Goal: Book appointment/travel/reservation

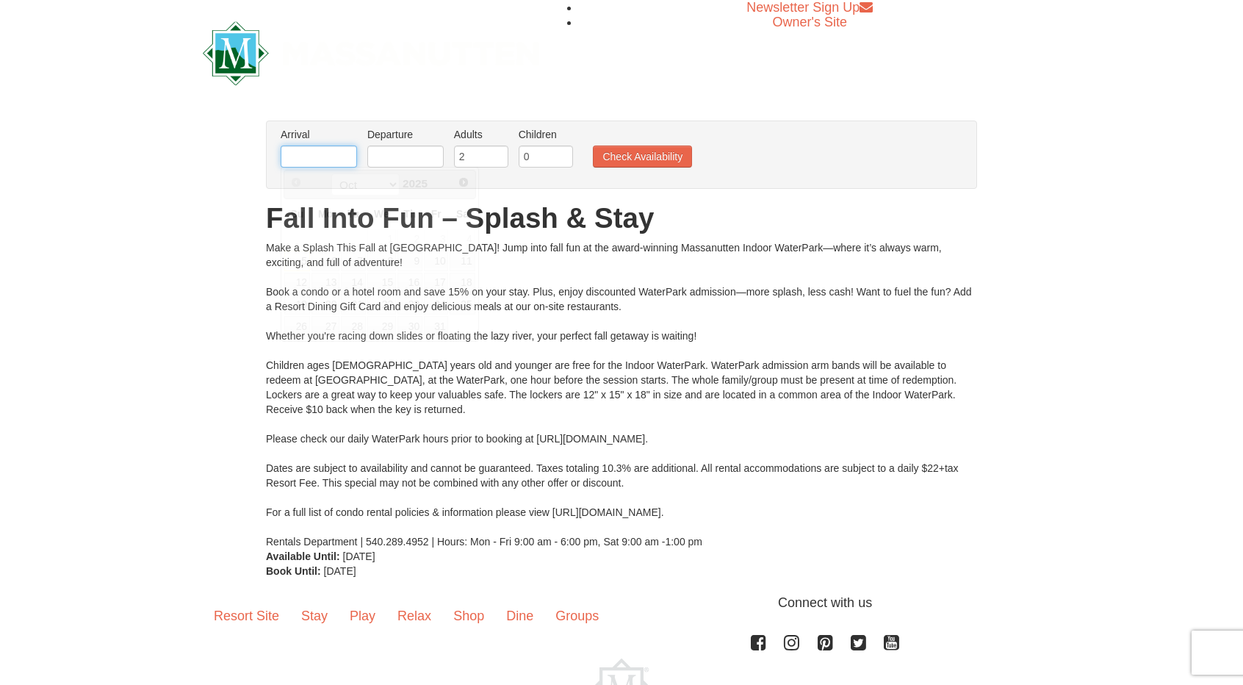
click at [316, 156] on input "text" at bounding box center [319, 156] width 76 height 22
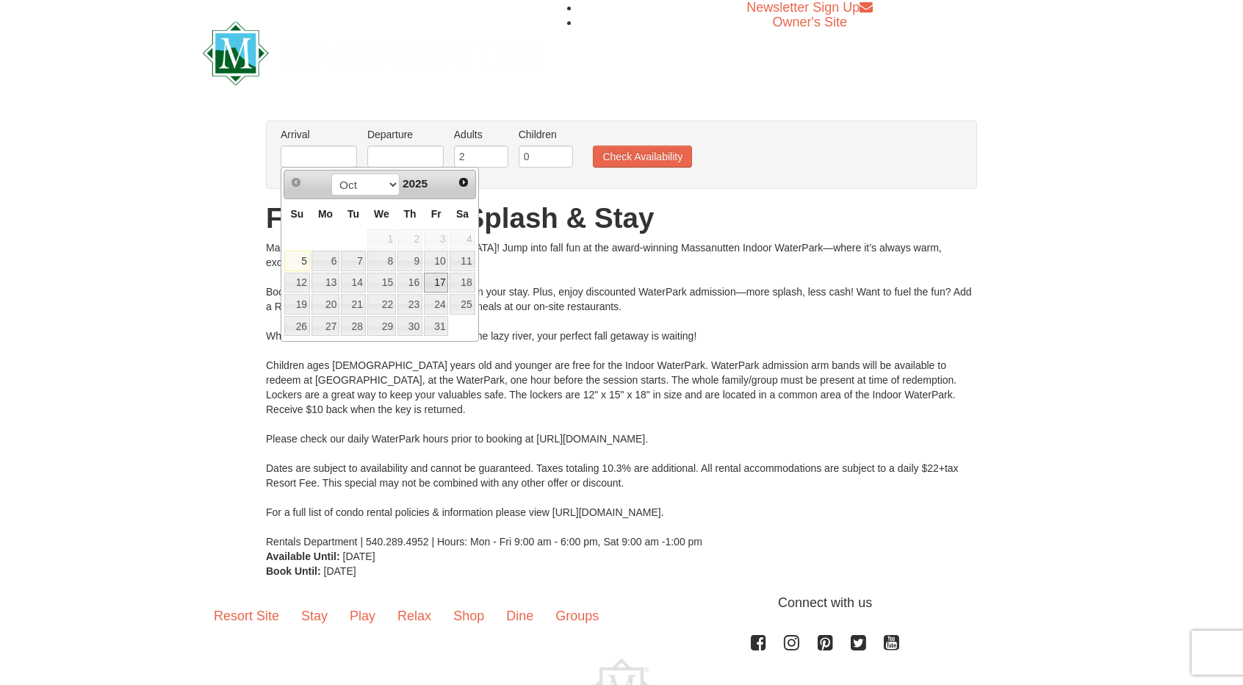
click at [442, 281] on link "17" at bounding box center [436, 283] width 25 height 21
type input "[DATE]"
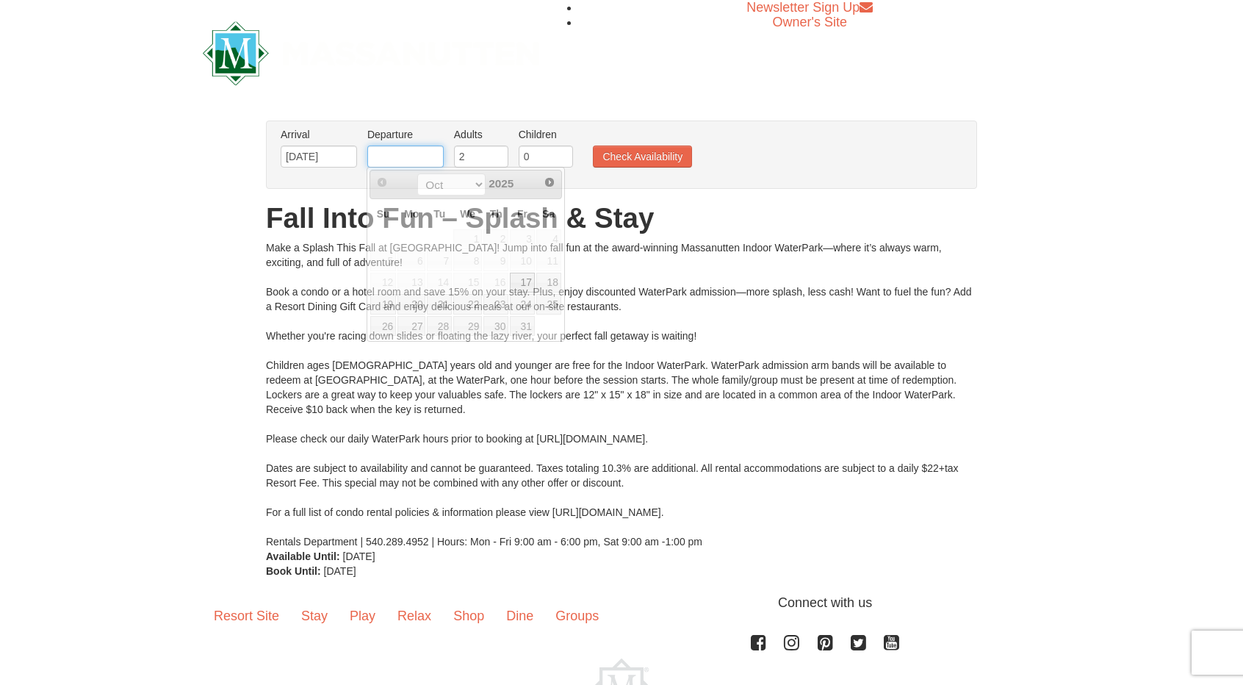
click at [402, 152] on input "text" at bounding box center [405, 156] width 76 height 22
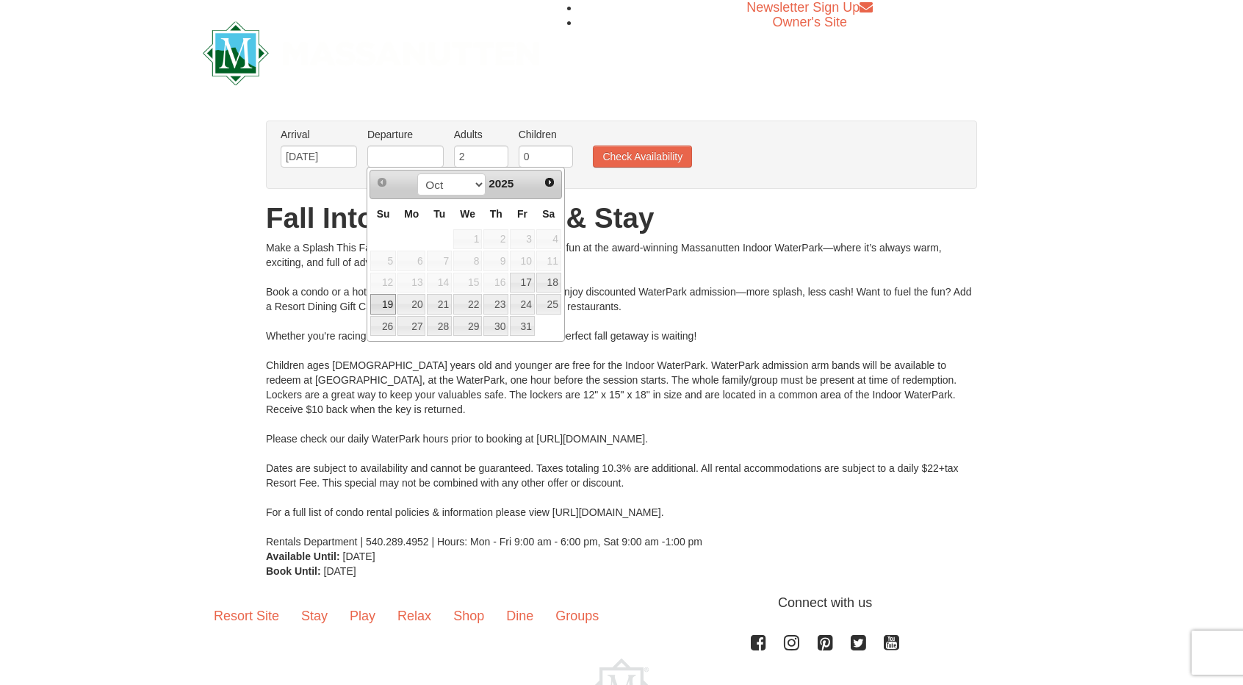
click at [385, 297] on link "19" at bounding box center [383, 304] width 26 height 21
type input "[DATE]"
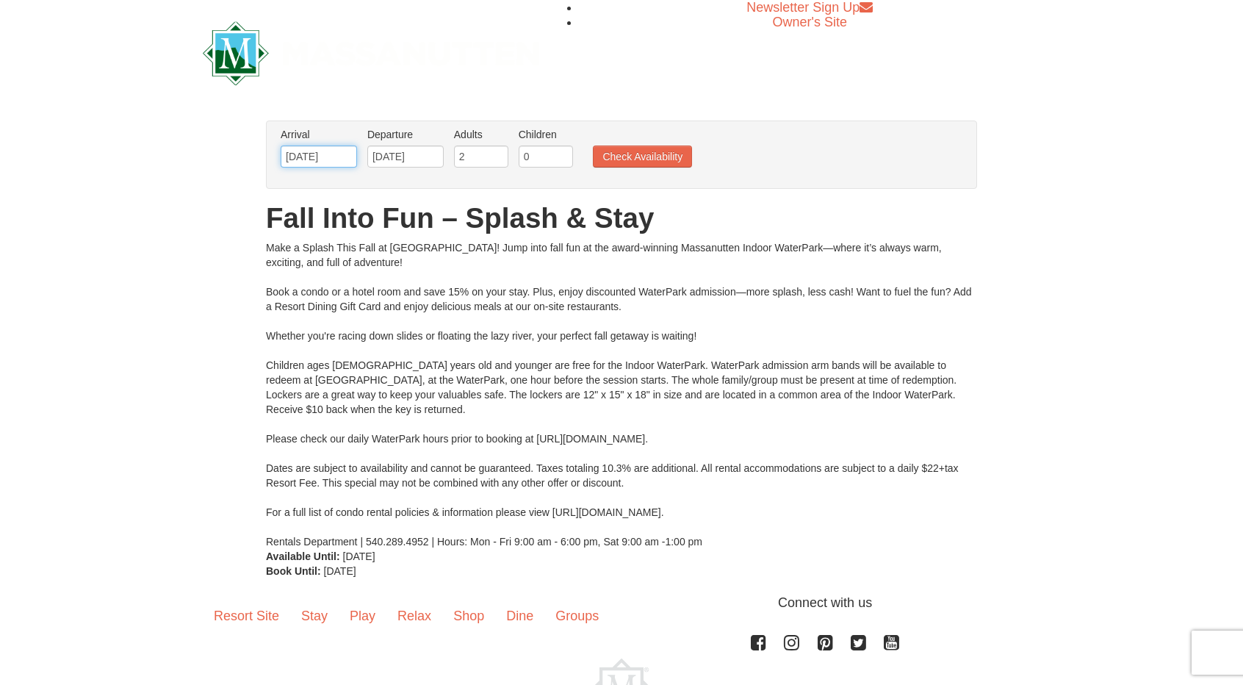
click at [342, 155] on input "[DATE]" at bounding box center [319, 156] width 76 height 22
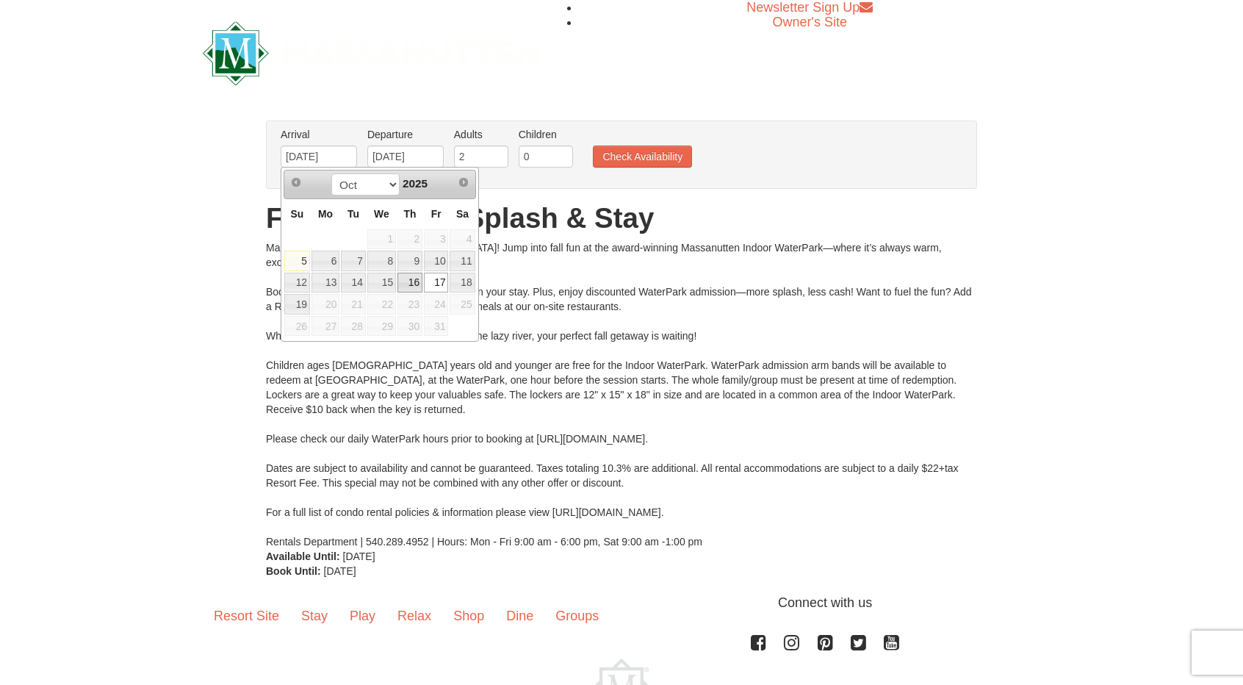
click at [416, 278] on link "16" at bounding box center [409, 283] width 25 height 21
type input "[DATE]"
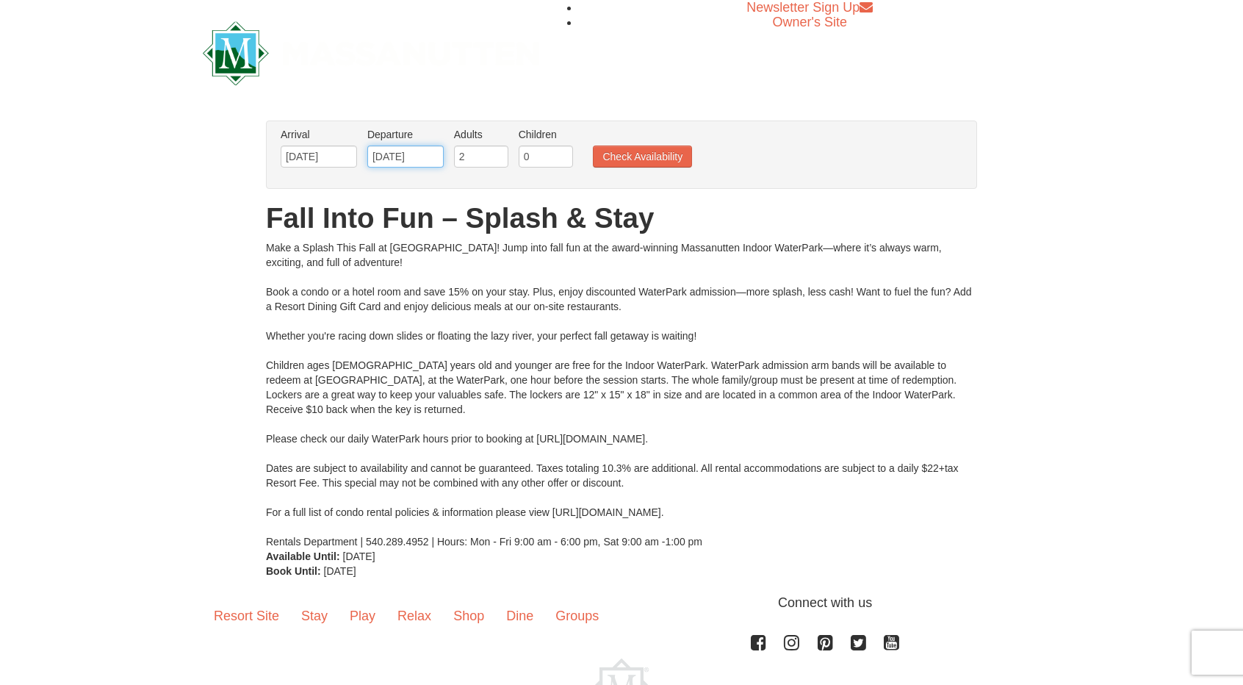
click at [423, 154] on input "[DATE]" at bounding box center [405, 156] width 76 height 22
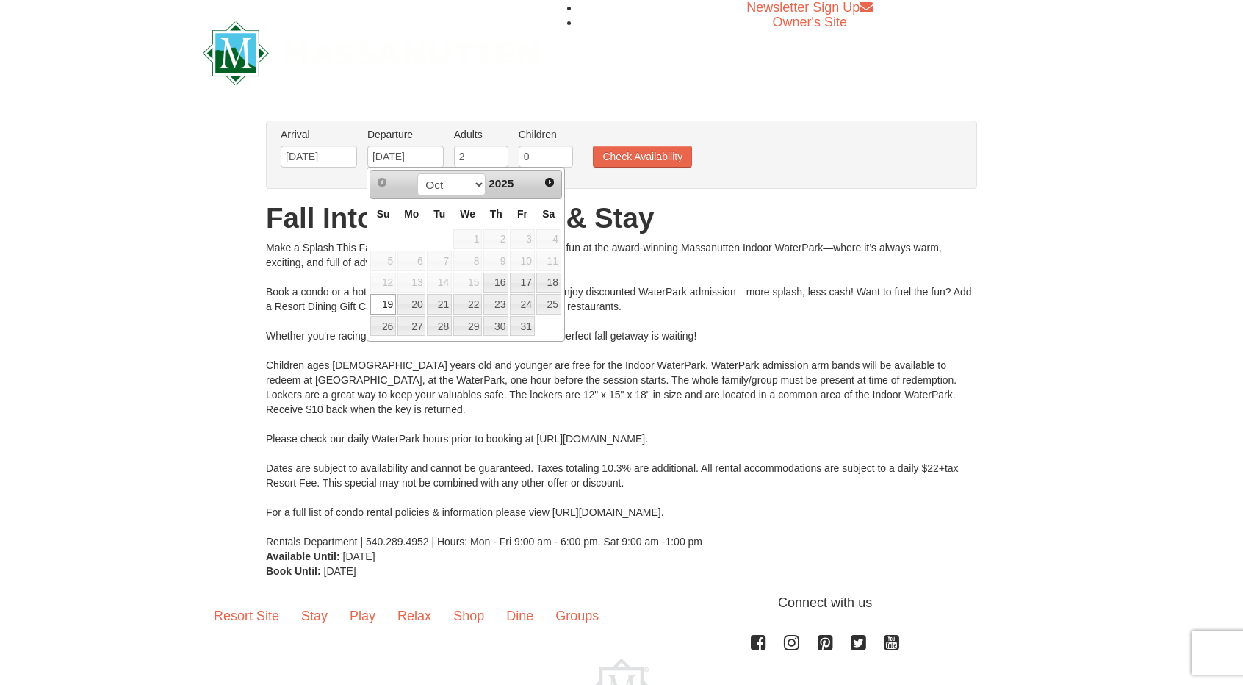
click at [643, 209] on h1 "Fall Into Fun – Splash & Stay" at bounding box center [621, 217] width 711 height 29
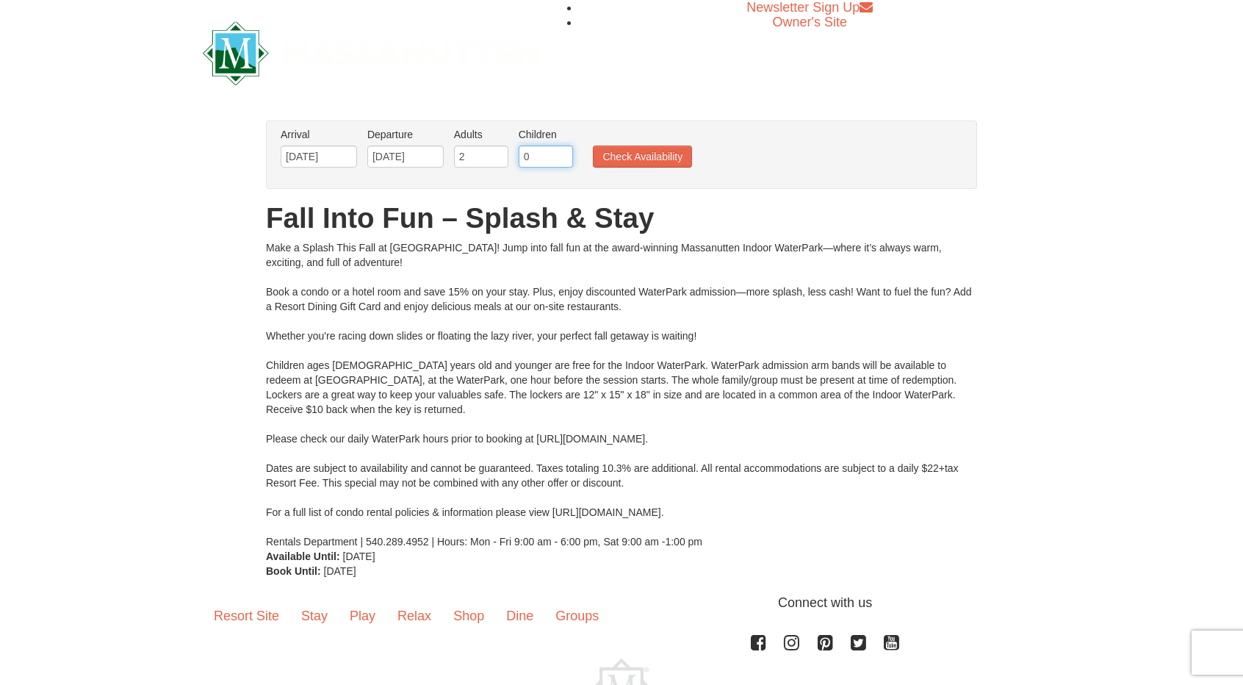
click at [538, 165] on input "0" at bounding box center [546, 156] width 54 height 22
type input "02"
click at [637, 209] on h1 "Fall Into Fun – Splash & Stay" at bounding box center [621, 217] width 711 height 29
click at [645, 158] on button "Check Availability" at bounding box center [642, 156] width 99 height 22
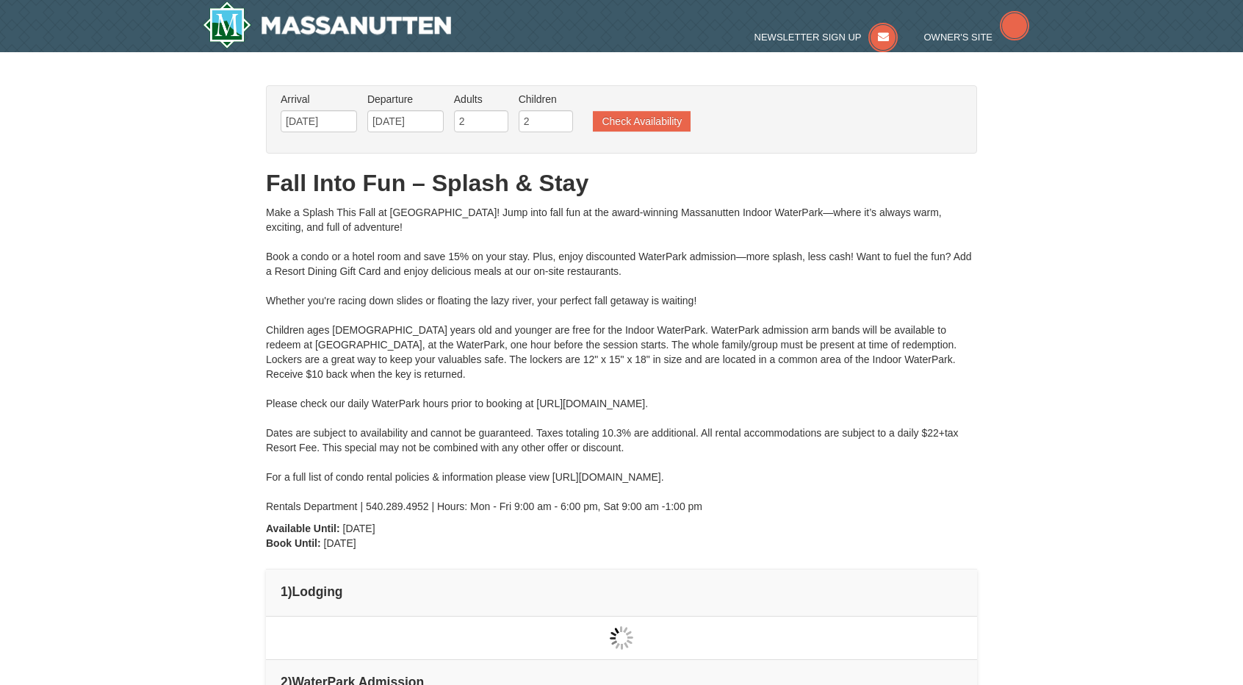
type input "[DATE]"
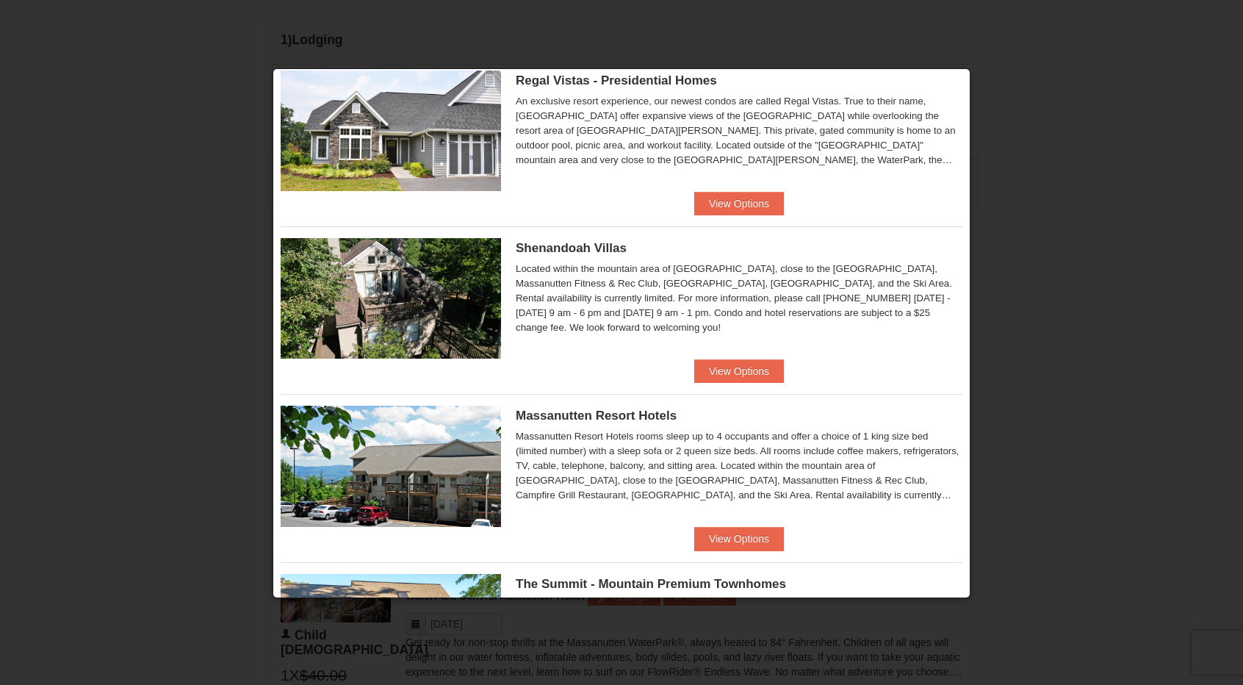
scroll to position [220, 0]
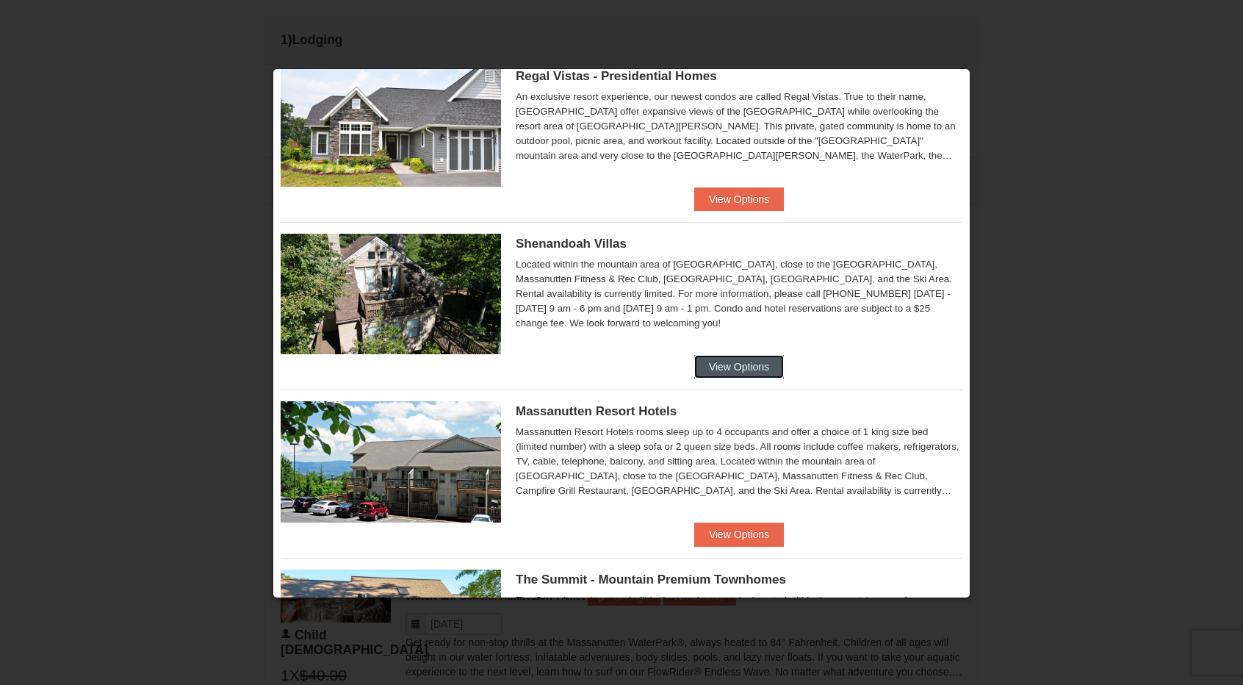
click at [752, 364] on button "View Options" at bounding box center [739, 367] width 90 height 24
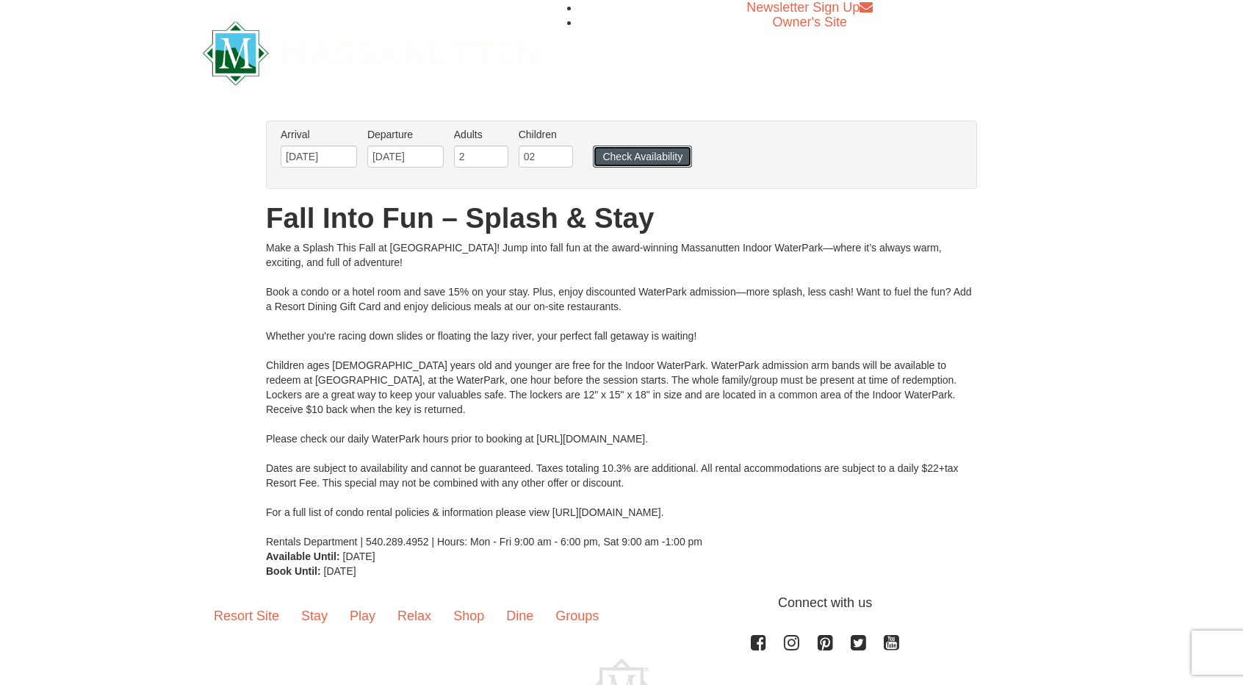
click at [648, 159] on button "Check Availability" at bounding box center [642, 156] width 99 height 22
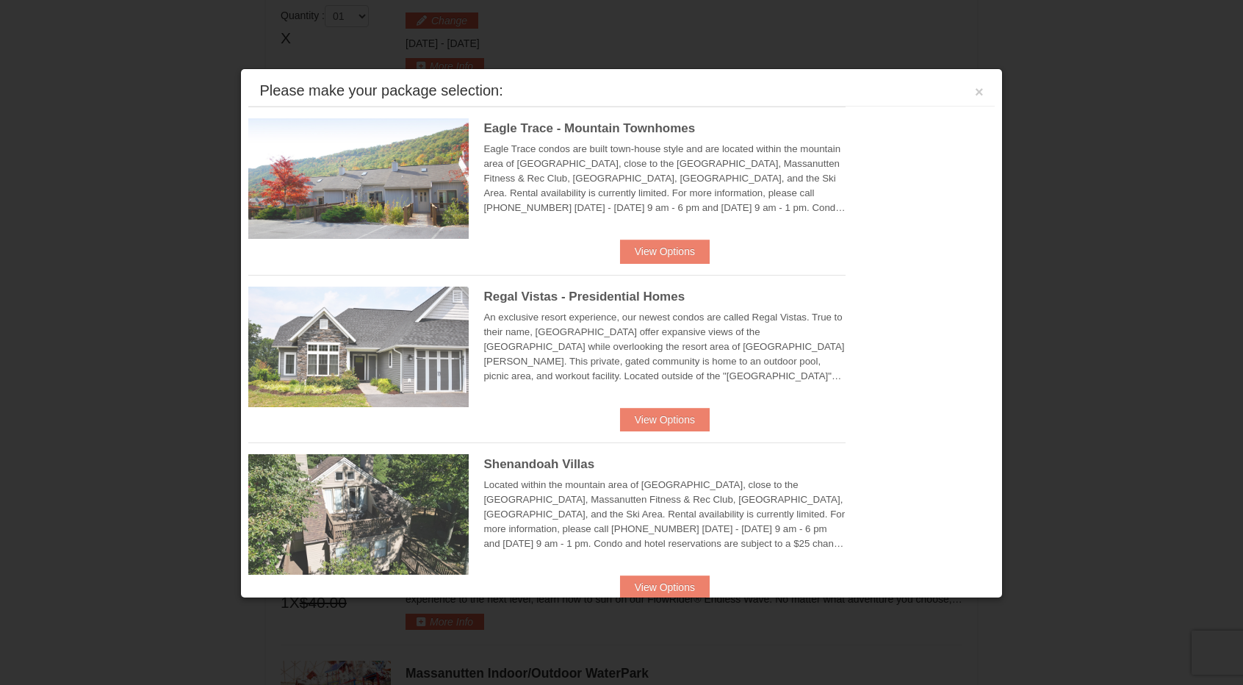
scroll to position [624, 0]
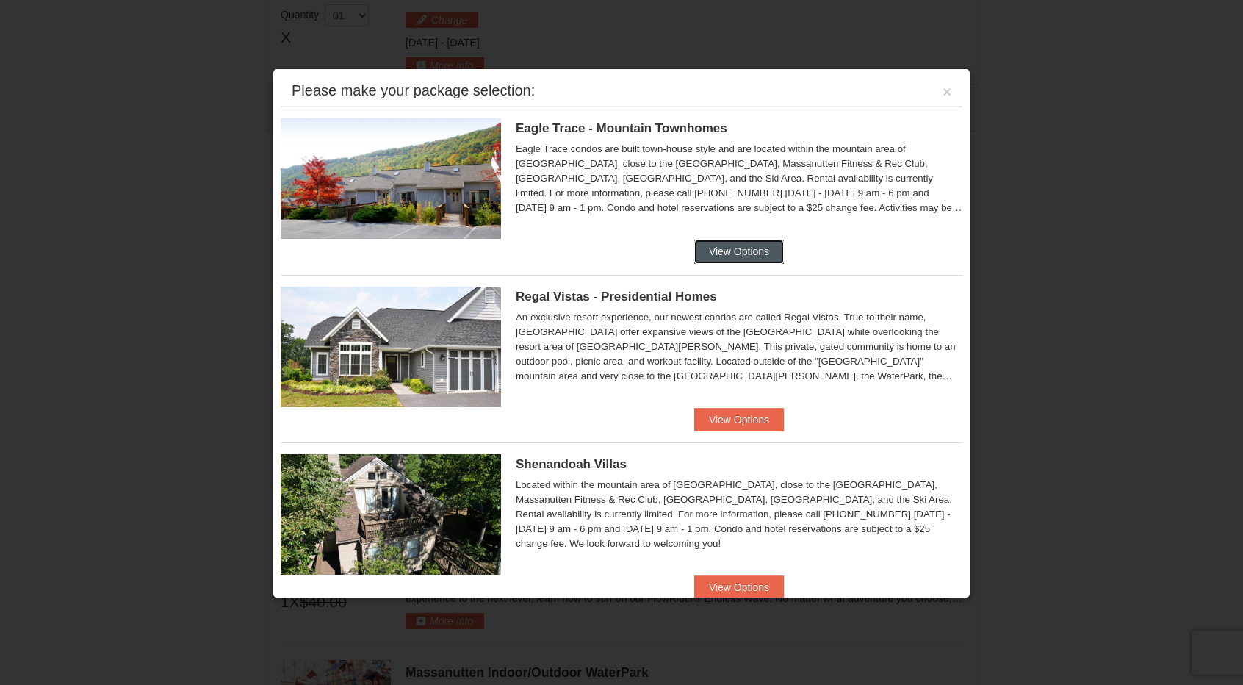
click at [749, 258] on button "View Options" at bounding box center [739, 251] width 90 height 24
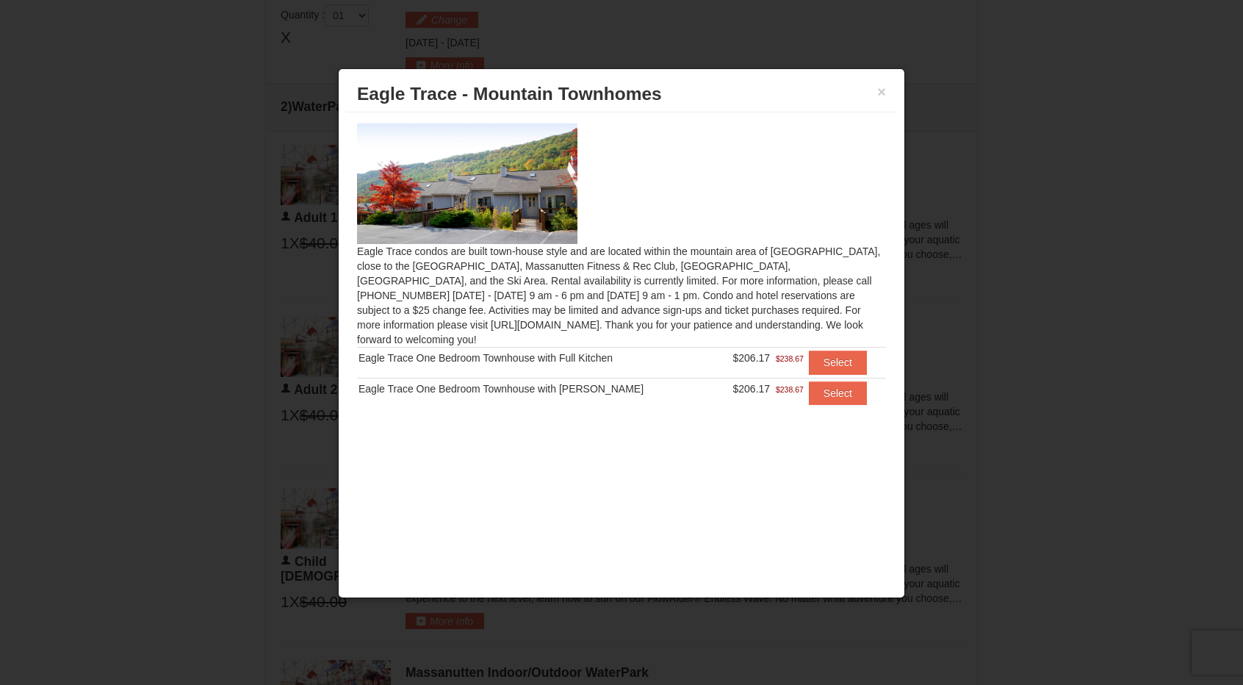
click at [1056, 270] on div at bounding box center [621, 342] width 1243 height 685
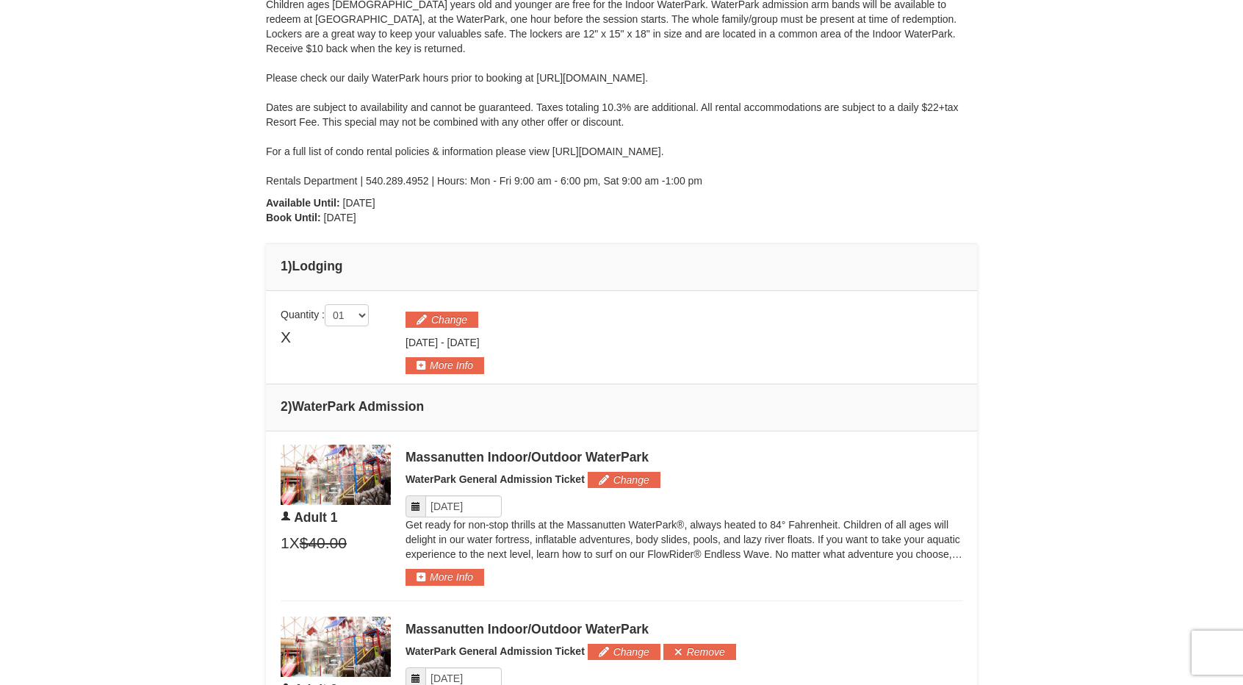
scroll to position [367, 0]
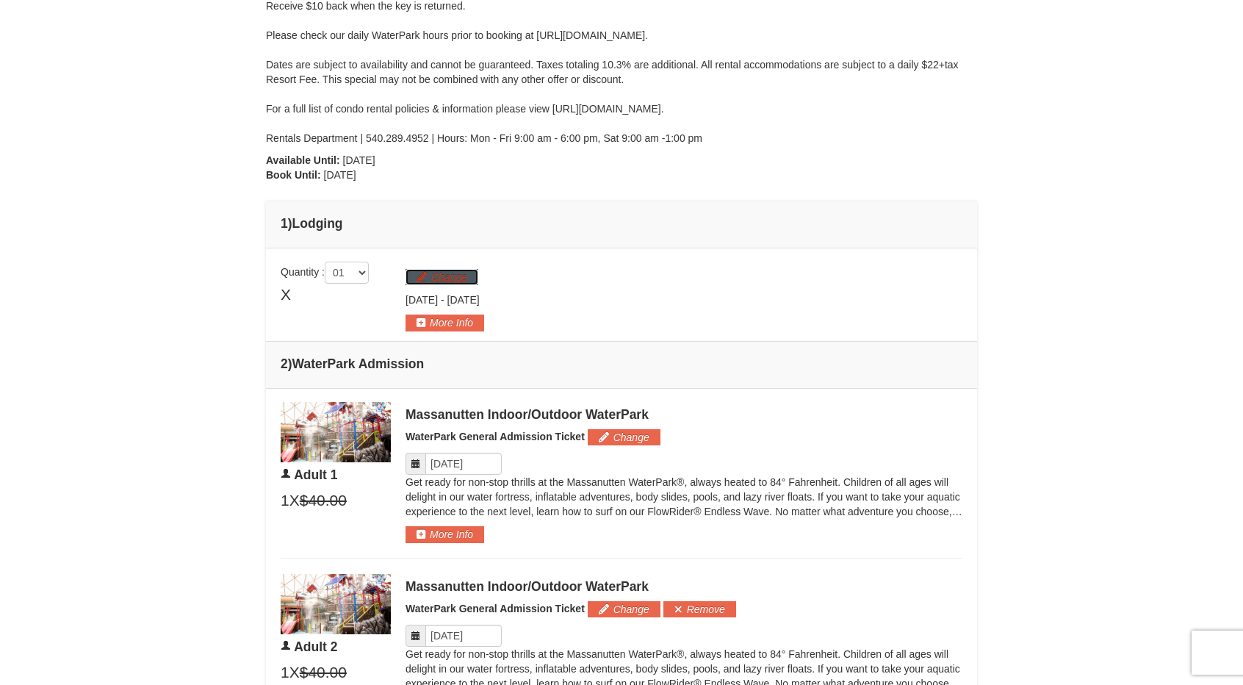
click at [455, 278] on button "Change" at bounding box center [441, 277] width 73 height 16
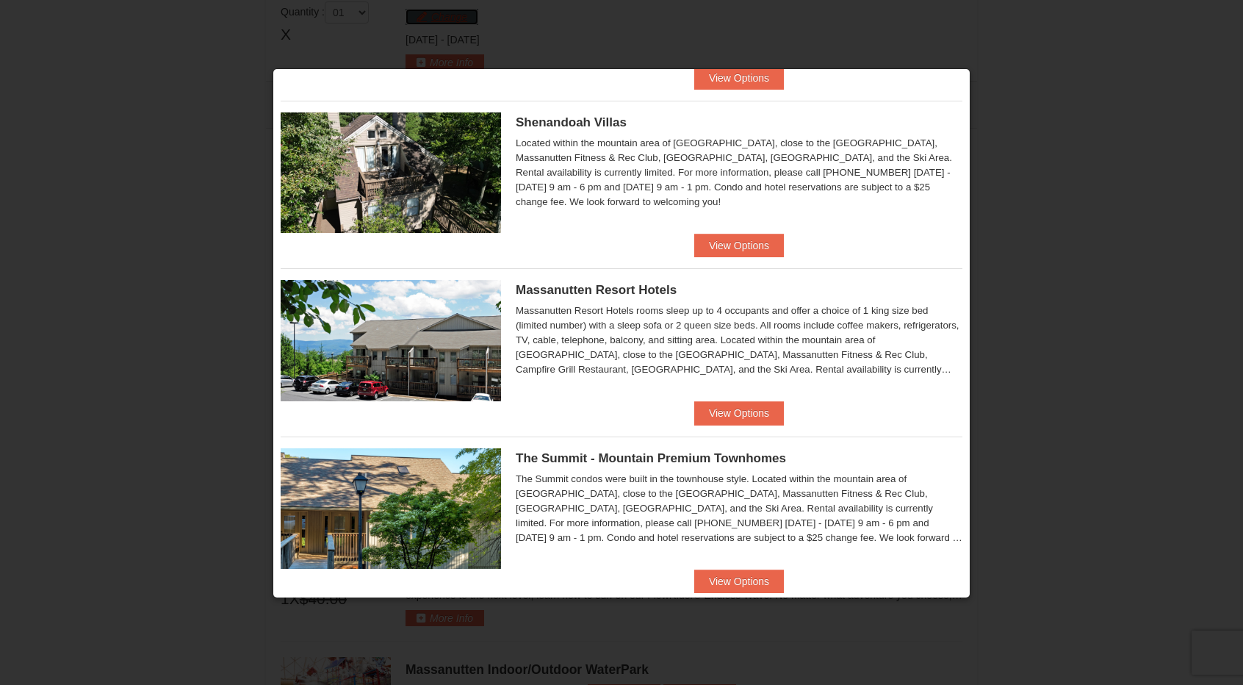
scroll to position [441, 0]
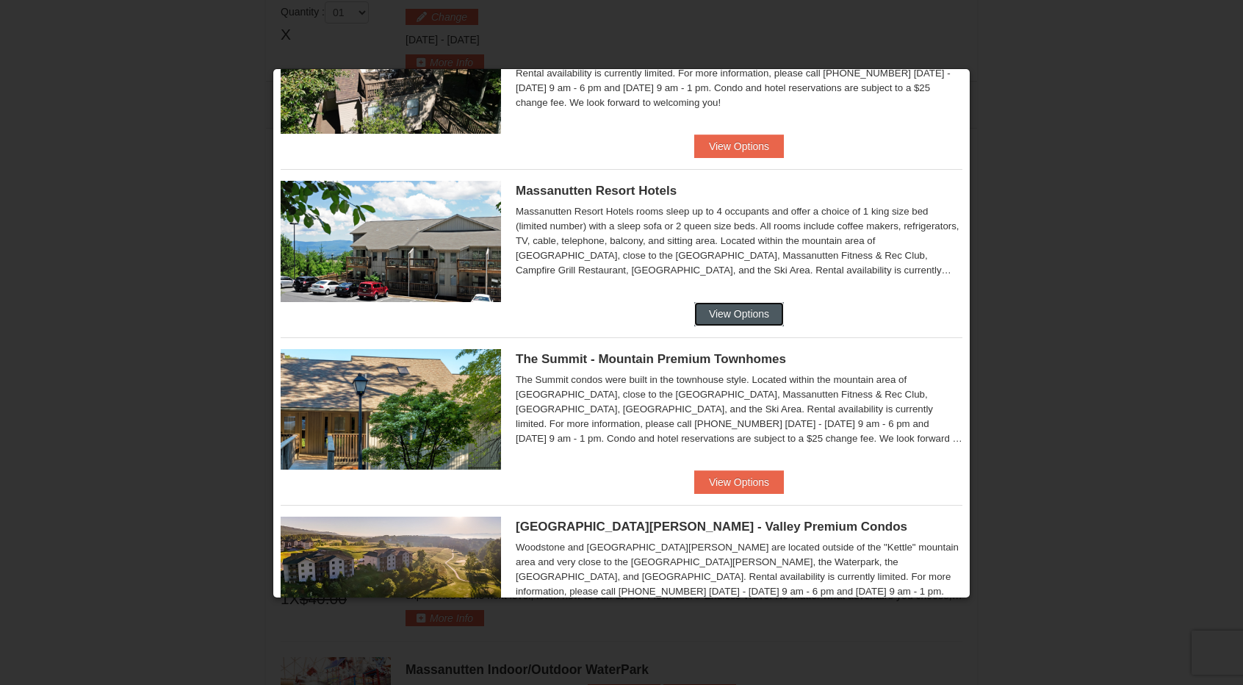
click at [735, 312] on button "View Options" at bounding box center [739, 314] width 90 height 24
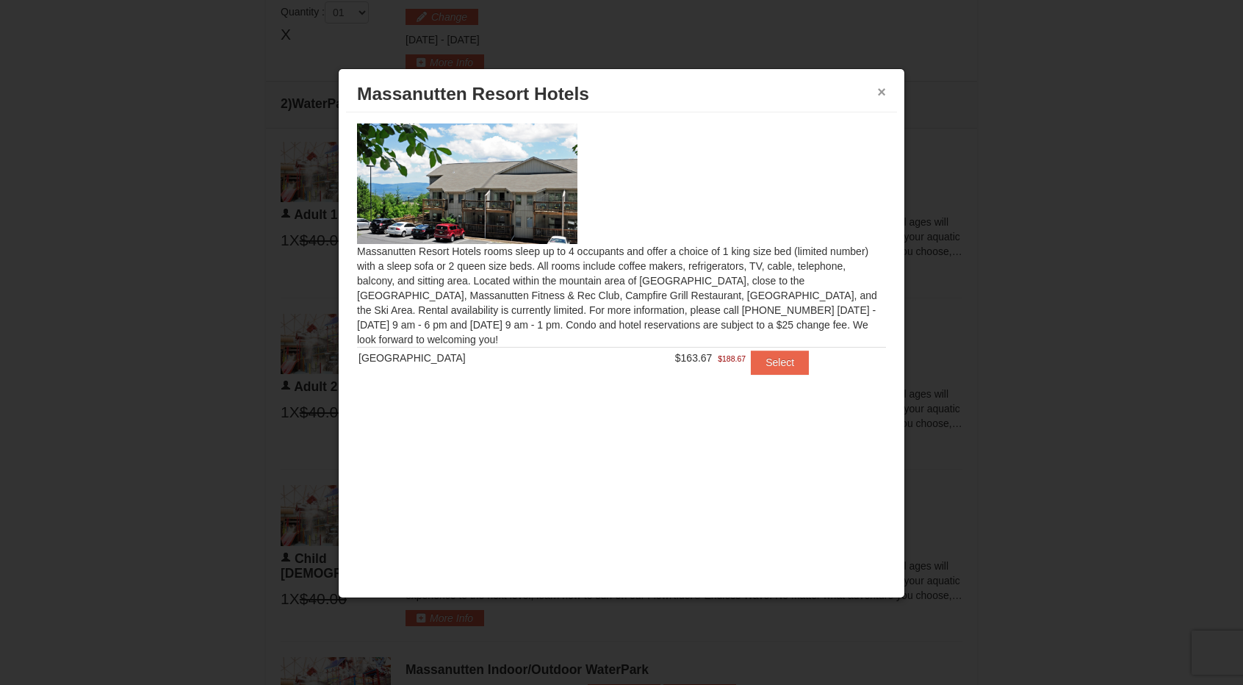
click at [880, 88] on button "×" at bounding box center [881, 91] width 9 height 15
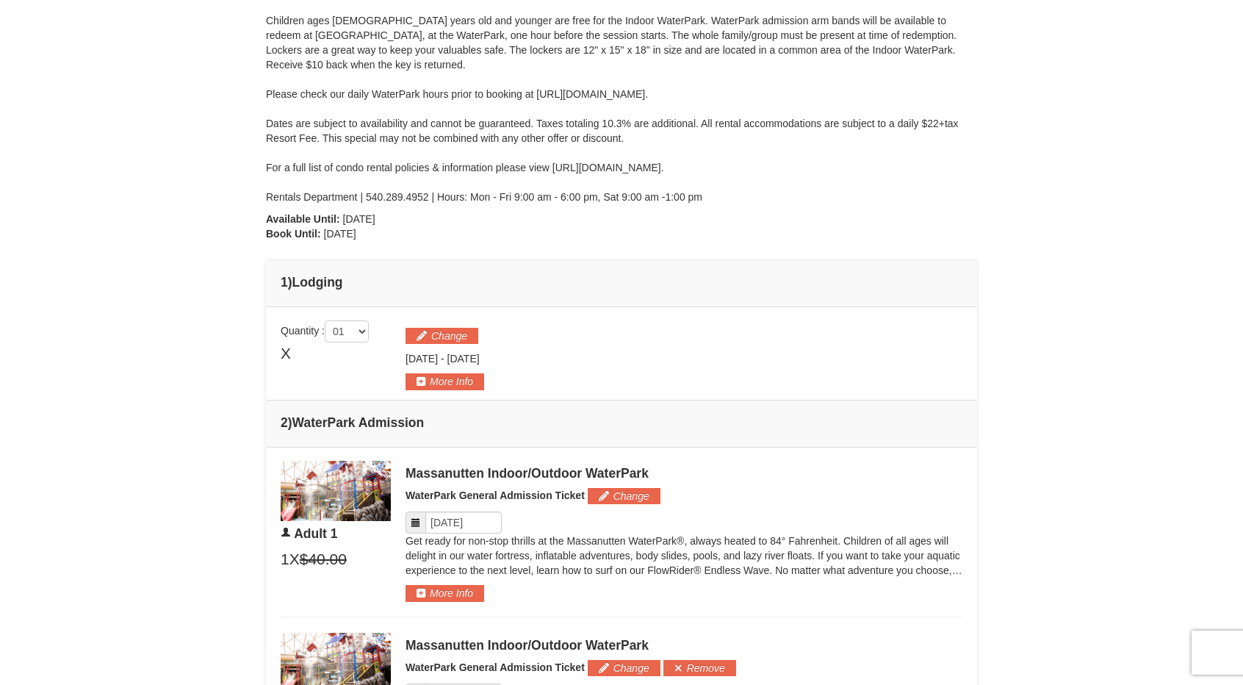
scroll to position [260, 0]
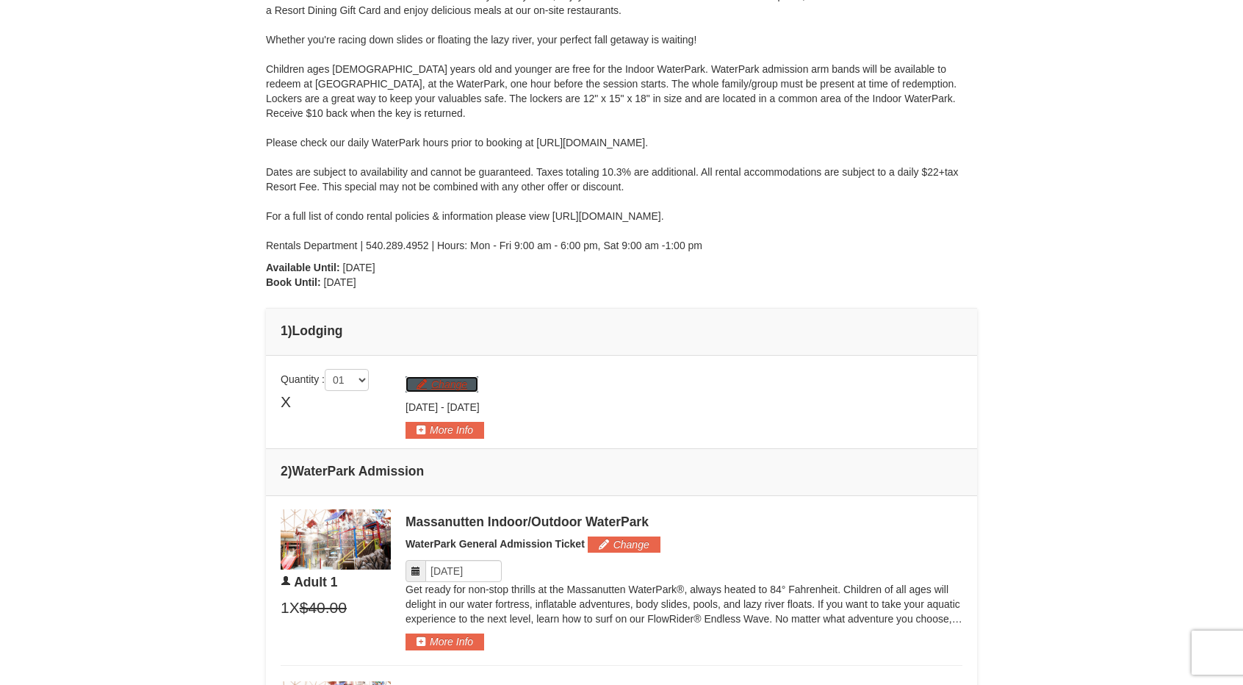
click at [459, 377] on button "Change" at bounding box center [441, 384] width 73 height 16
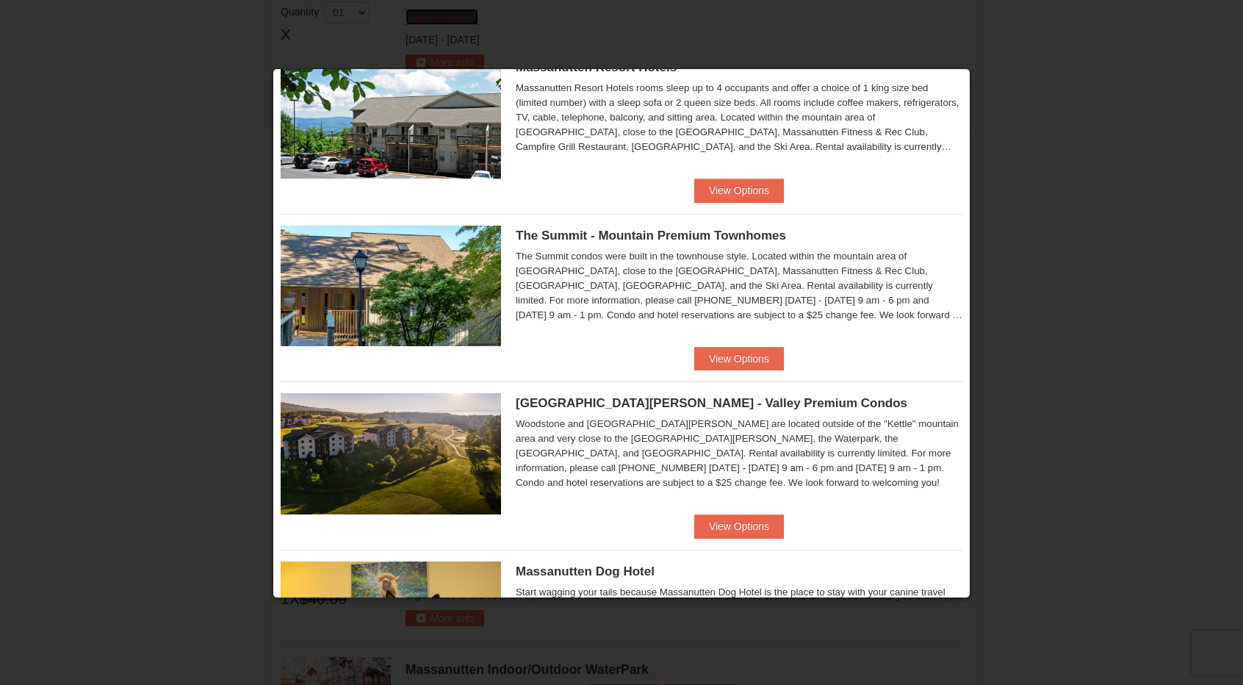
scroll to position [588, 0]
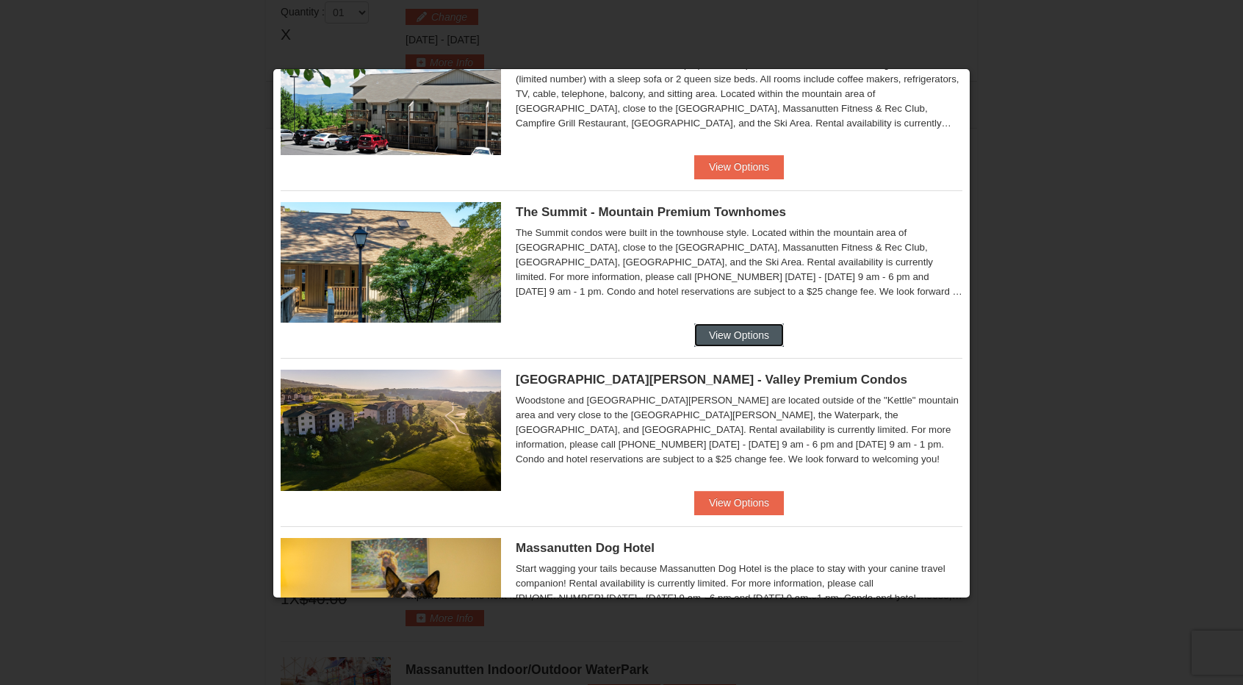
click at [718, 327] on button "View Options" at bounding box center [739, 335] width 90 height 24
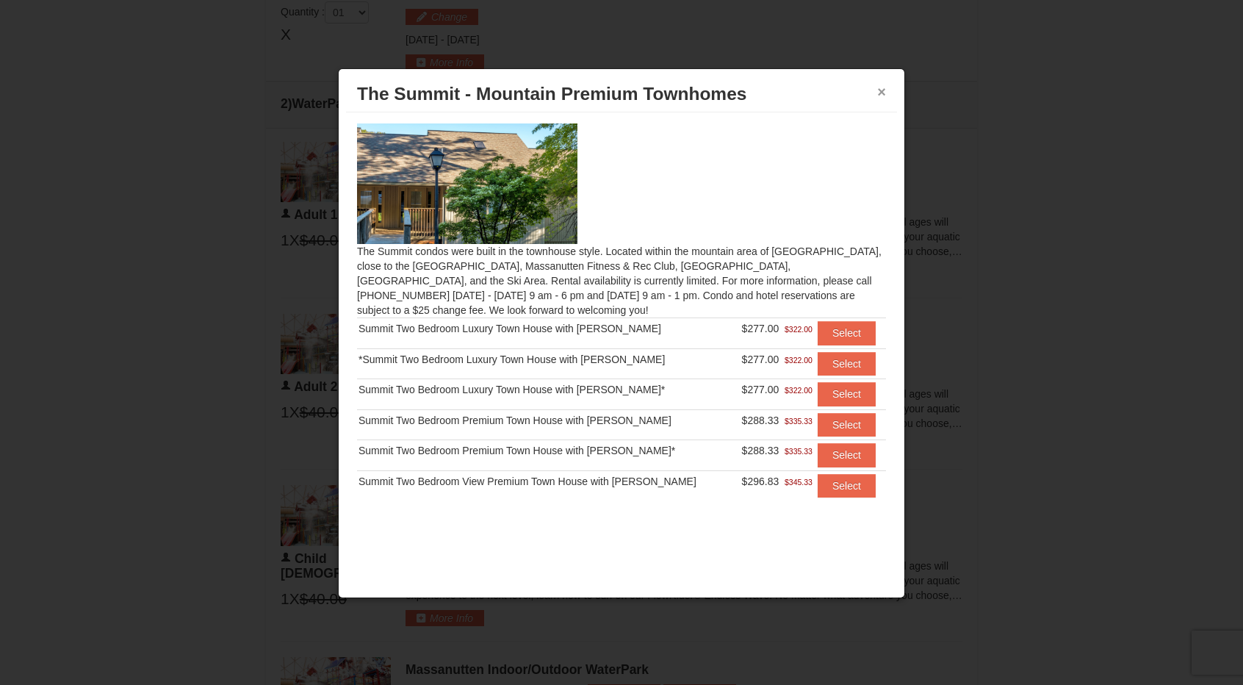
click at [881, 86] on button "×" at bounding box center [881, 91] width 9 height 15
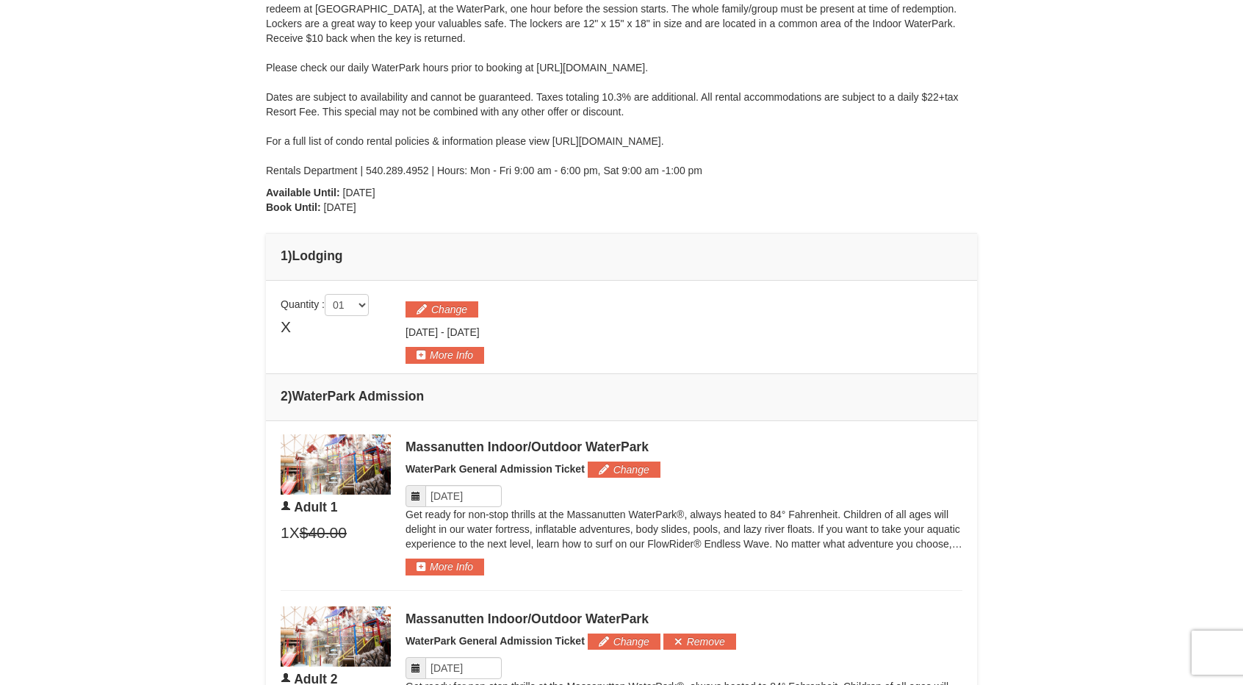
scroll to position [333, 0]
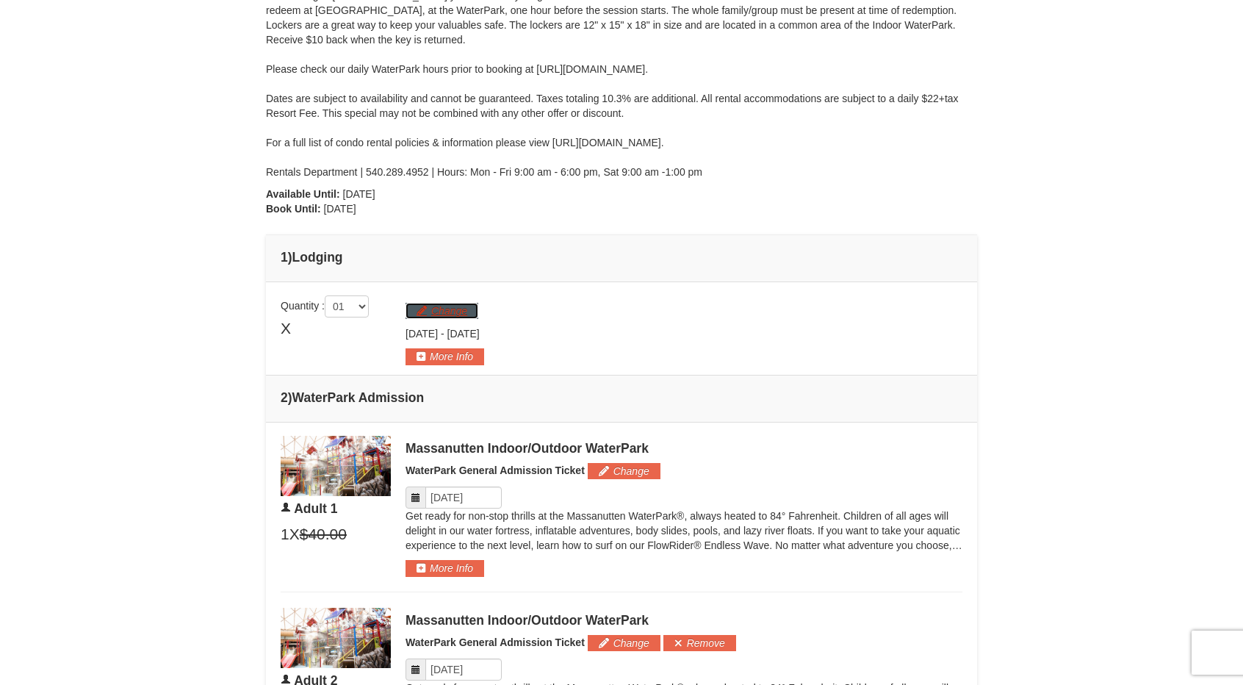
click at [452, 310] on button "Change" at bounding box center [441, 311] width 73 height 16
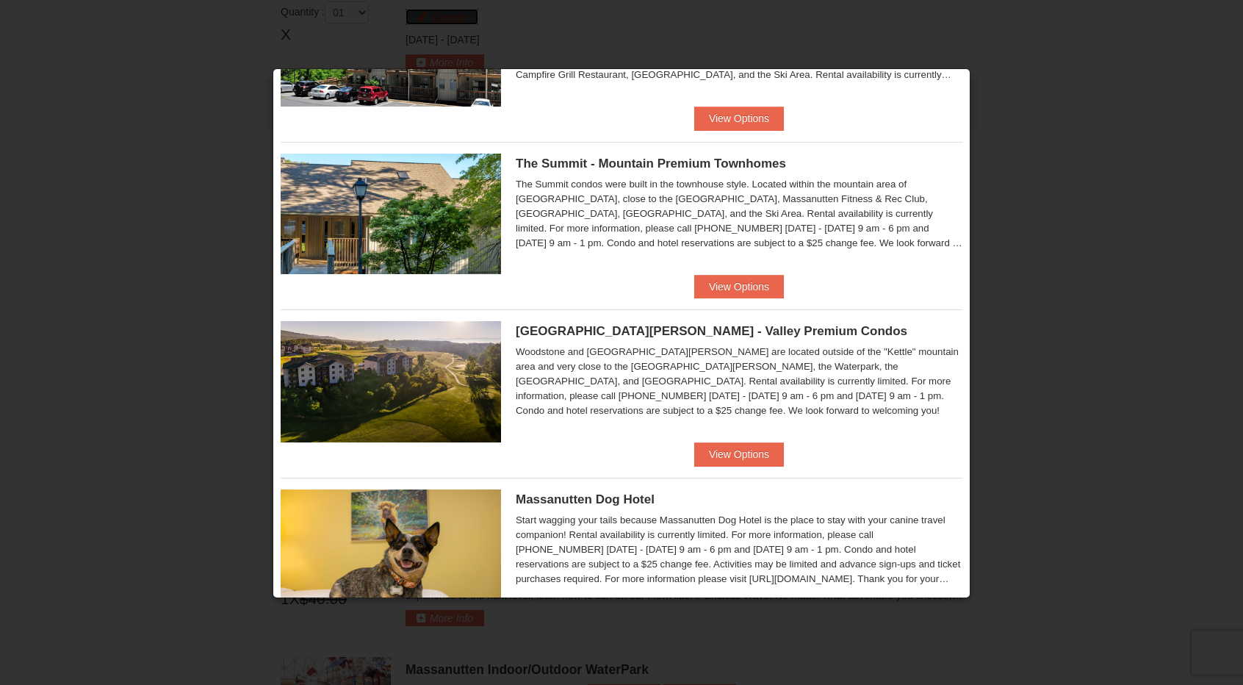
scroll to position [704, 0]
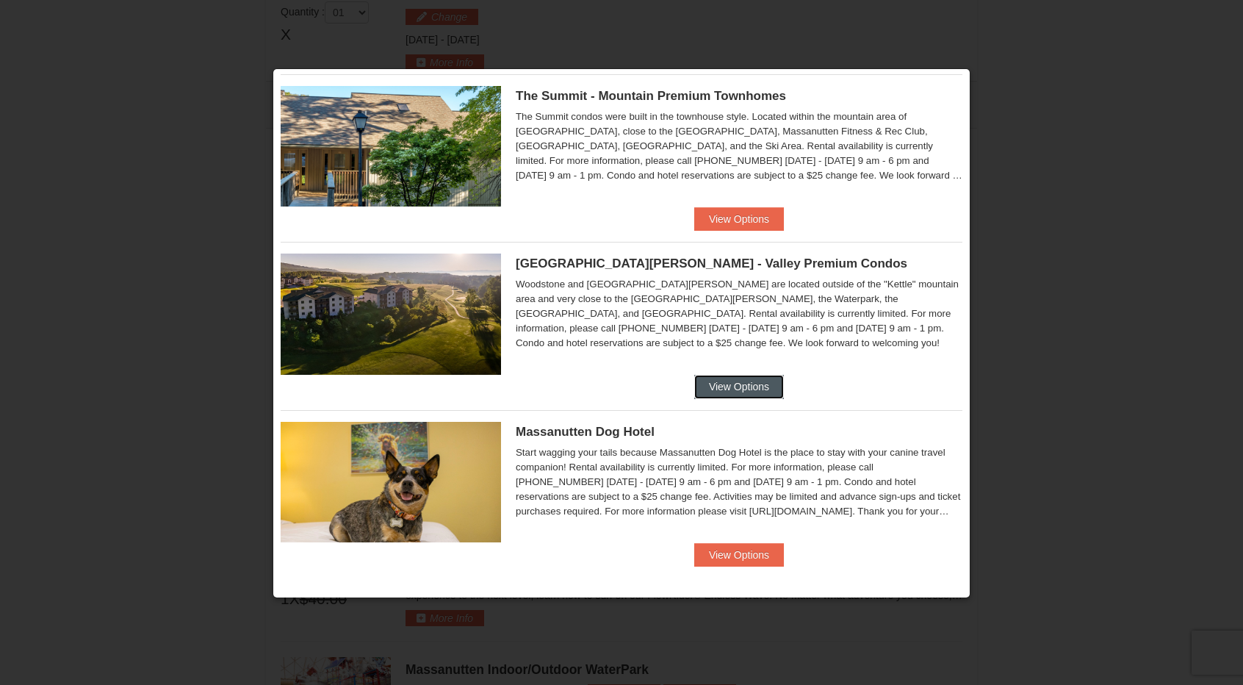
click at [724, 384] on button "View Options" at bounding box center [739, 387] width 90 height 24
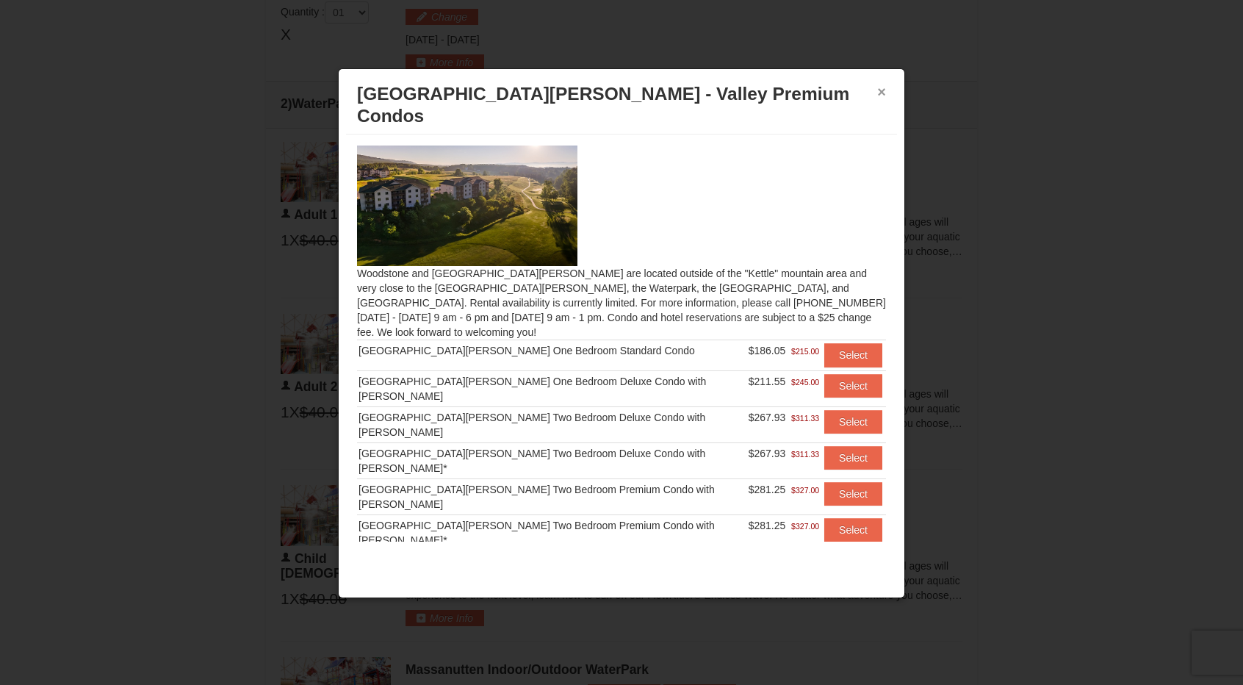
click at [882, 84] on button "×" at bounding box center [881, 91] width 9 height 15
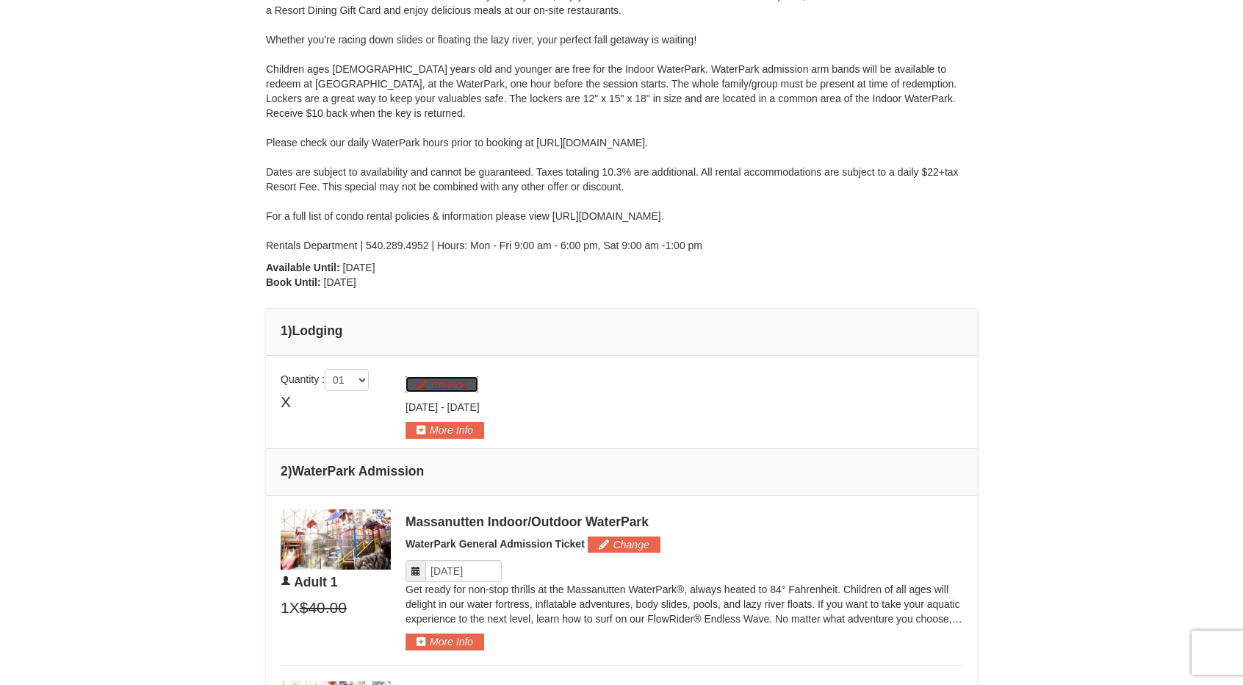
click at [452, 389] on button "Change" at bounding box center [441, 384] width 73 height 16
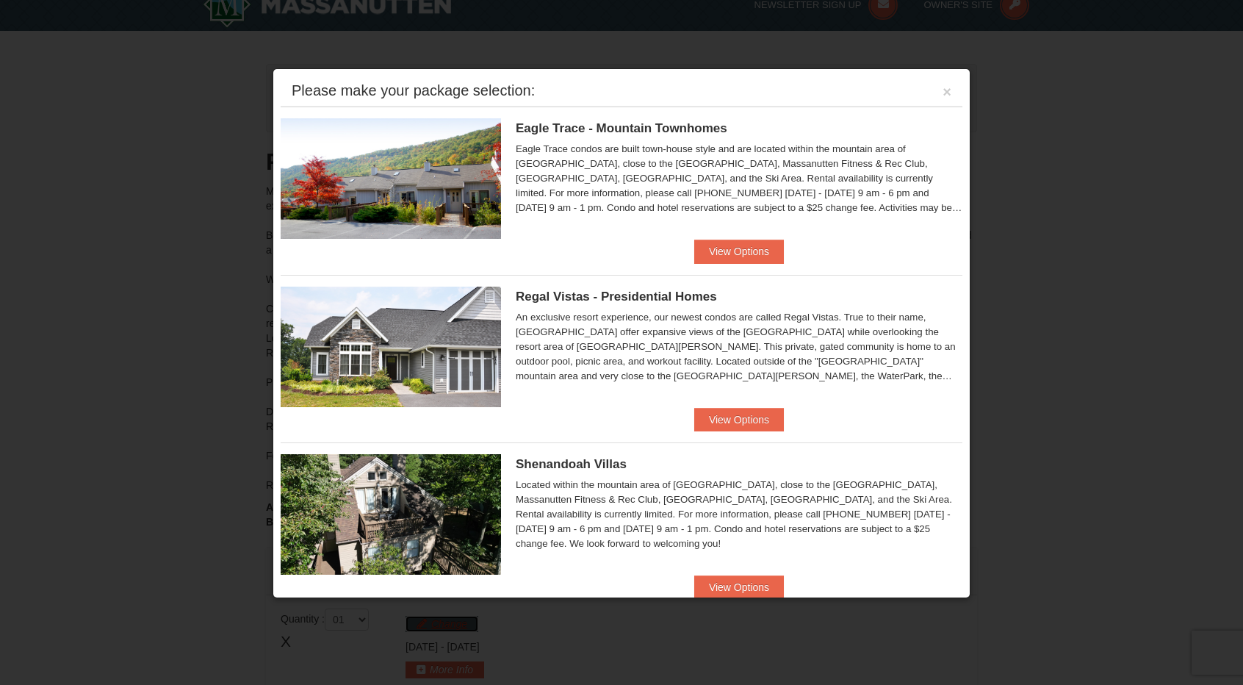
scroll to position [0, 0]
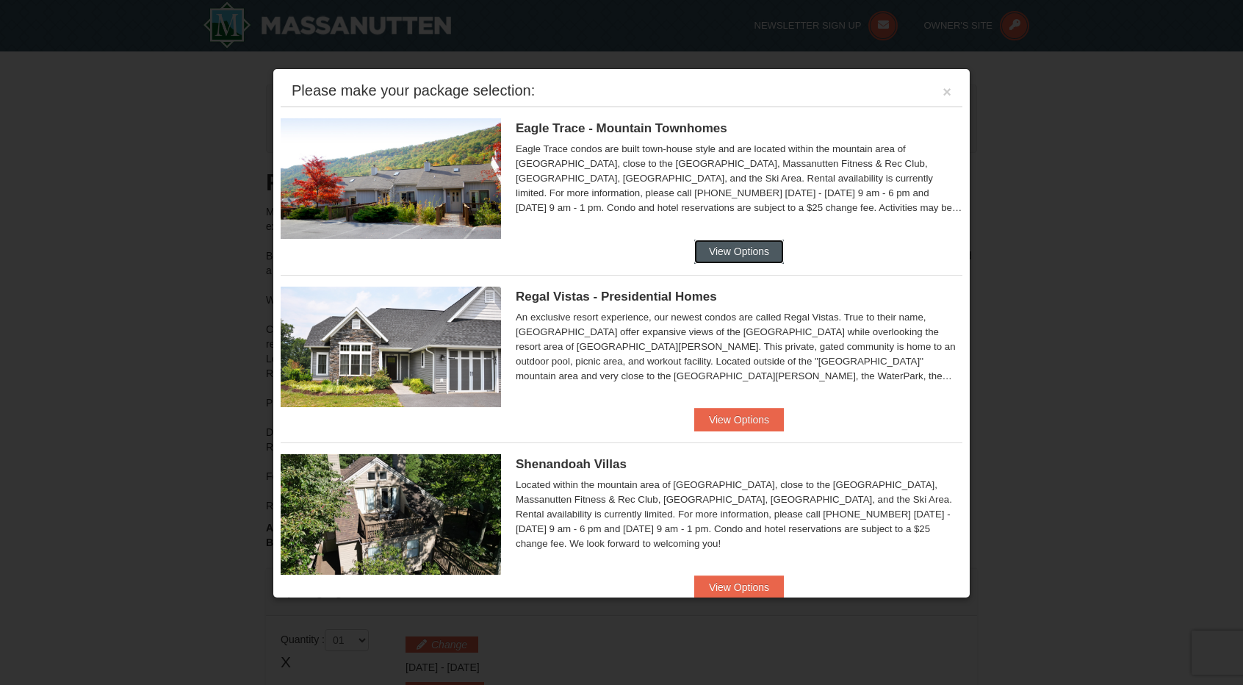
click at [727, 258] on button "View Options" at bounding box center [739, 251] width 90 height 24
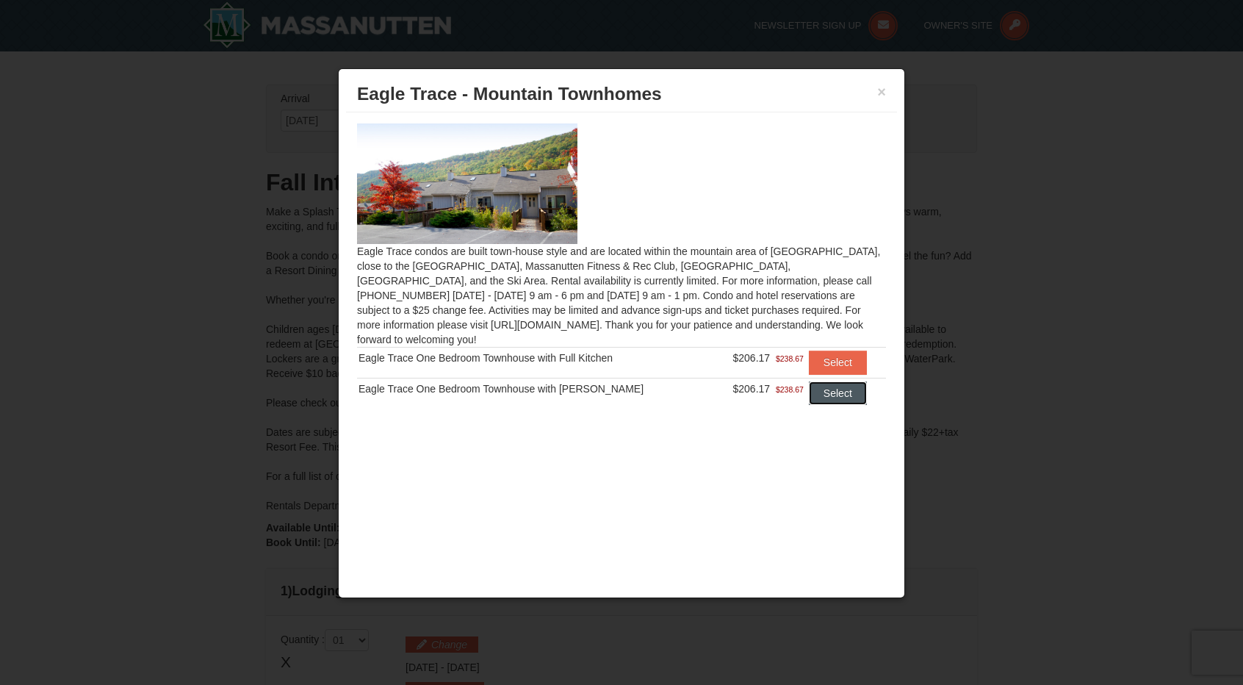
click at [826, 381] on button "Select" at bounding box center [838, 393] width 58 height 24
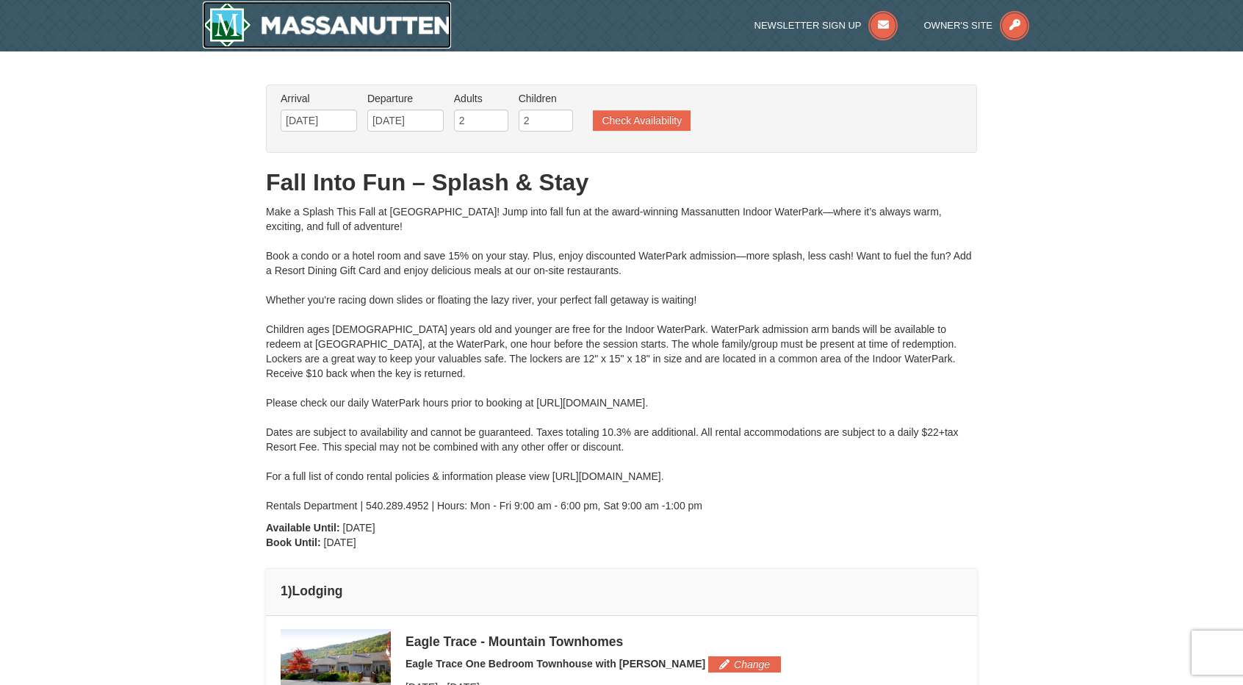
click at [391, 23] on img at bounding box center [327, 24] width 248 height 47
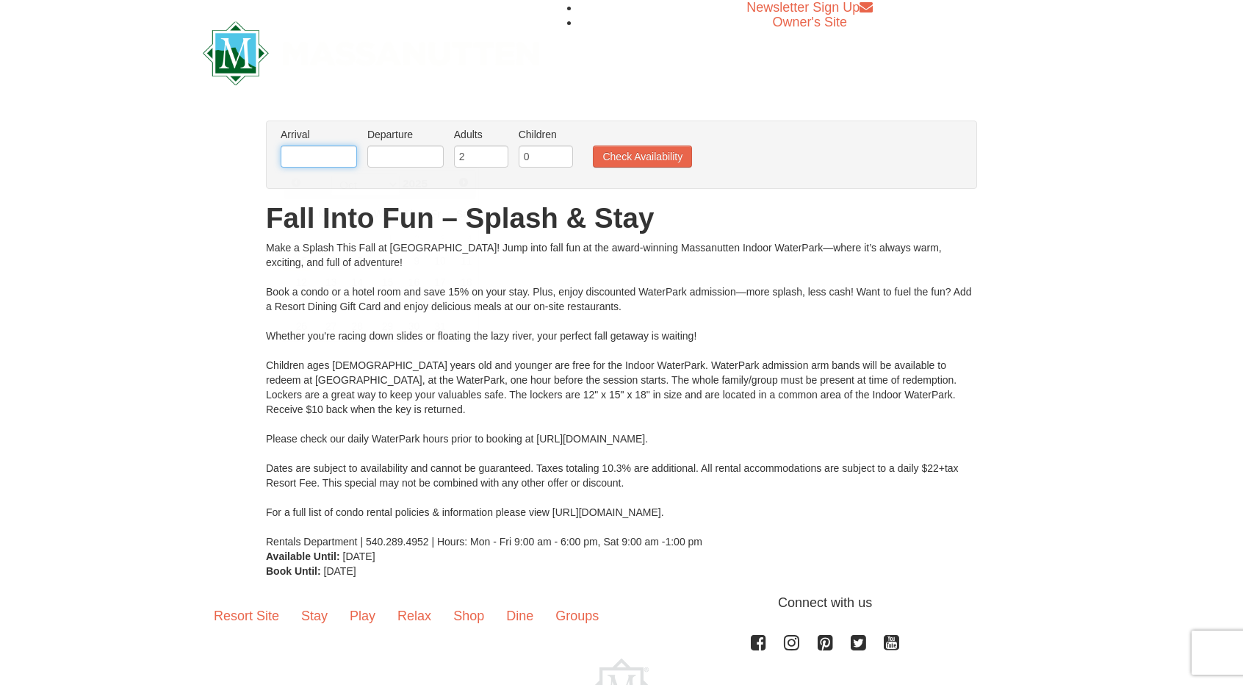
click at [314, 151] on input "text" at bounding box center [319, 156] width 76 height 22
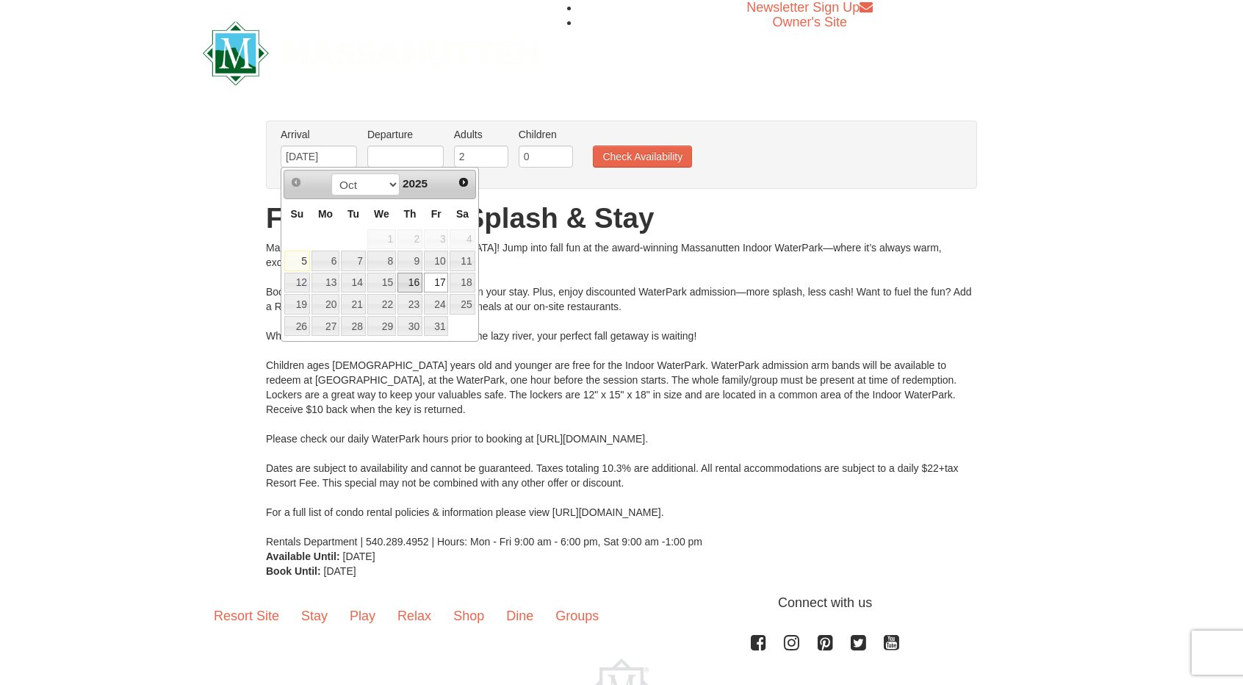
click at [410, 278] on link "16" at bounding box center [409, 283] width 25 height 21
type input "[DATE]"
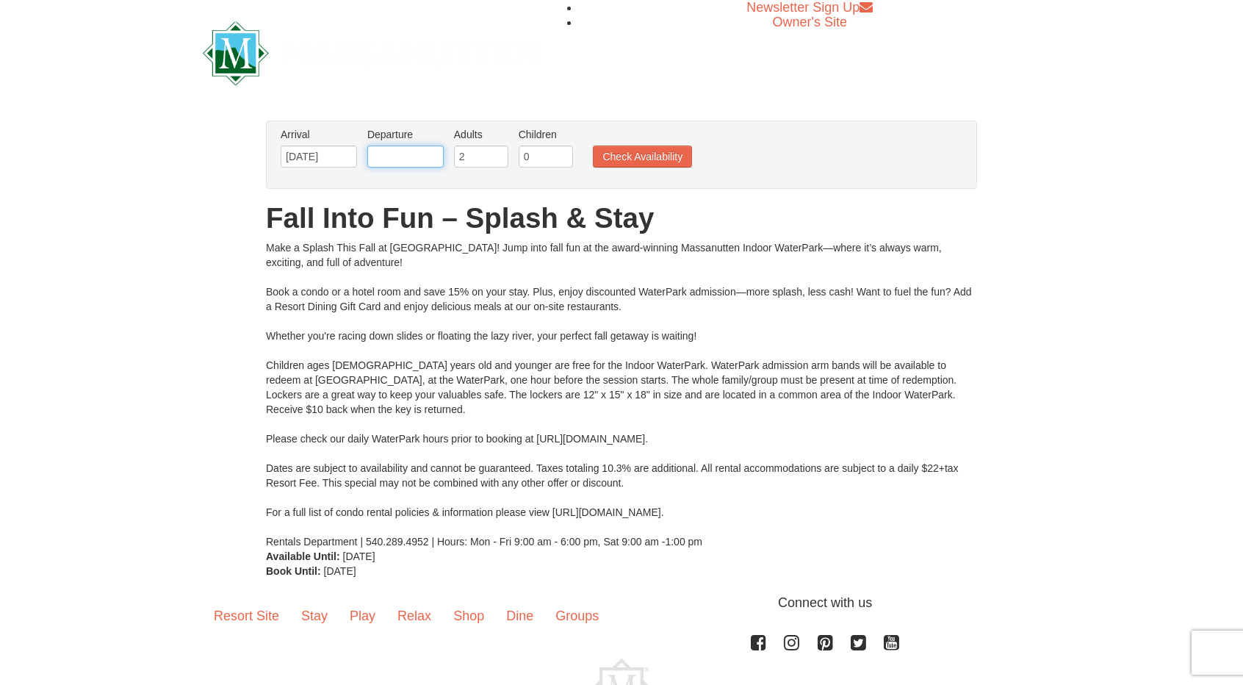
click at [410, 156] on input "text" at bounding box center [405, 156] width 76 height 22
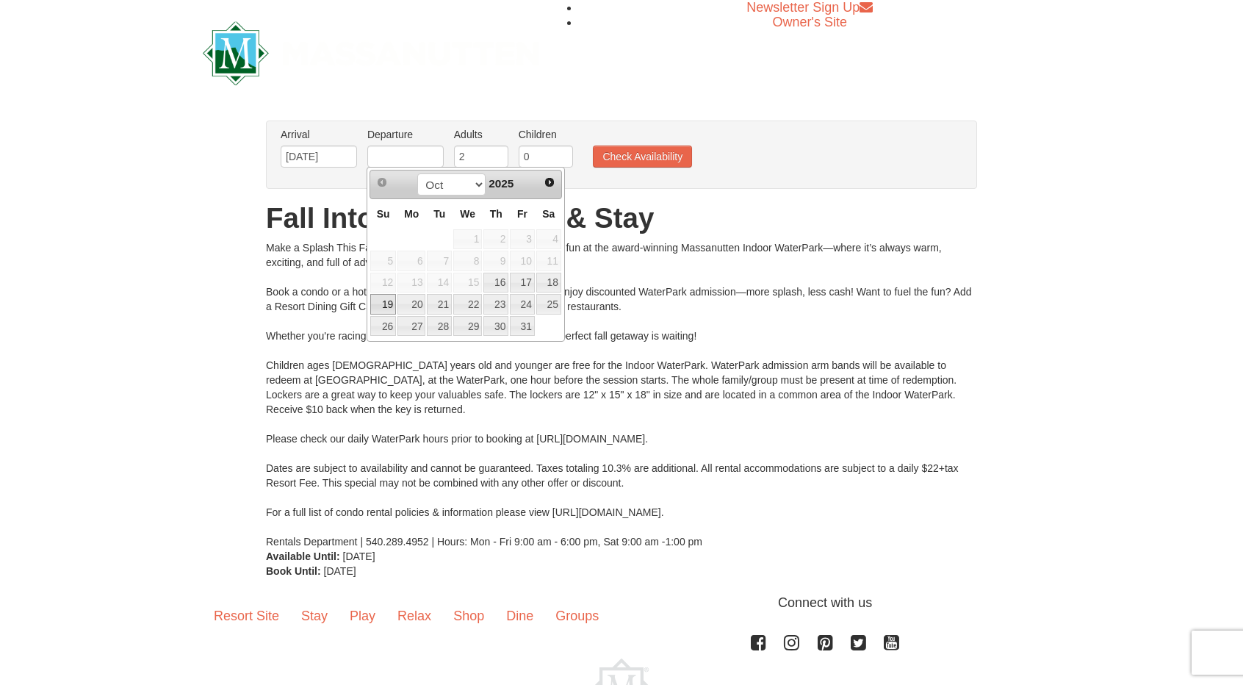
click at [385, 300] on link "19" at bounding box center [383, 304] width 26 height 21
type input "[DATE]"
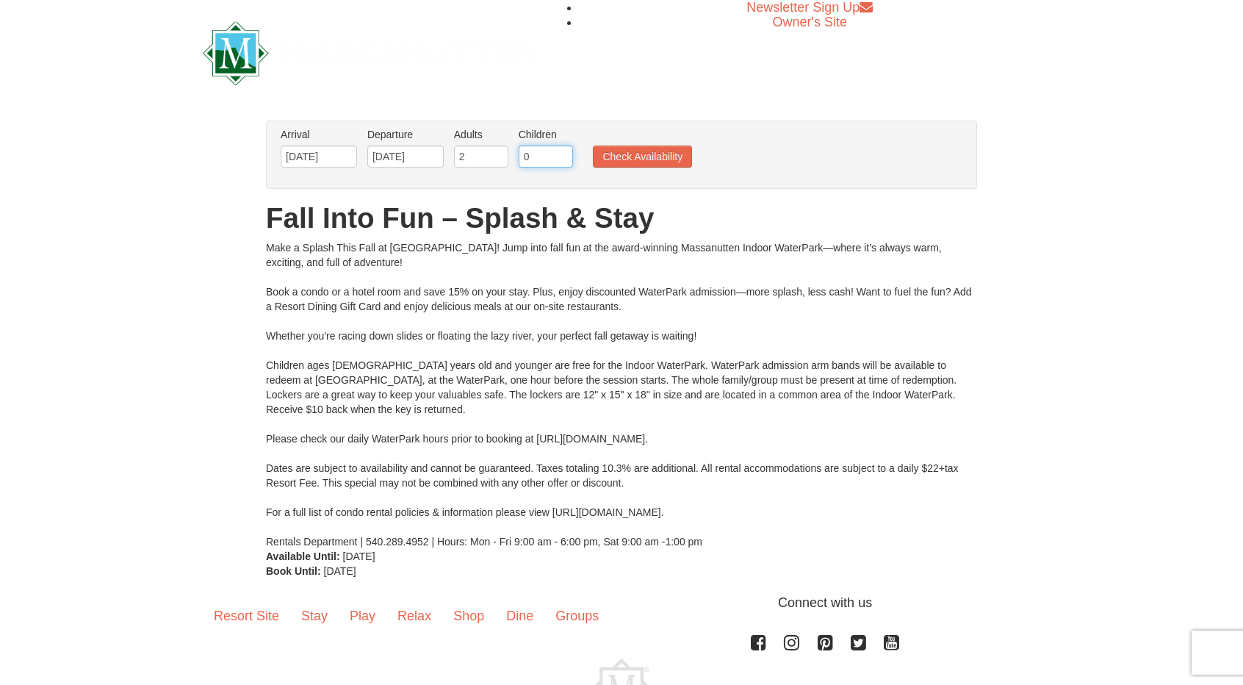
click at [533, 160] on input "0" at bounding box center [546, 156] width 54 height 22
type input "02"
click at [632, 161] on button "Check Availability" at bounding box center [642, 156] width 99 height 22
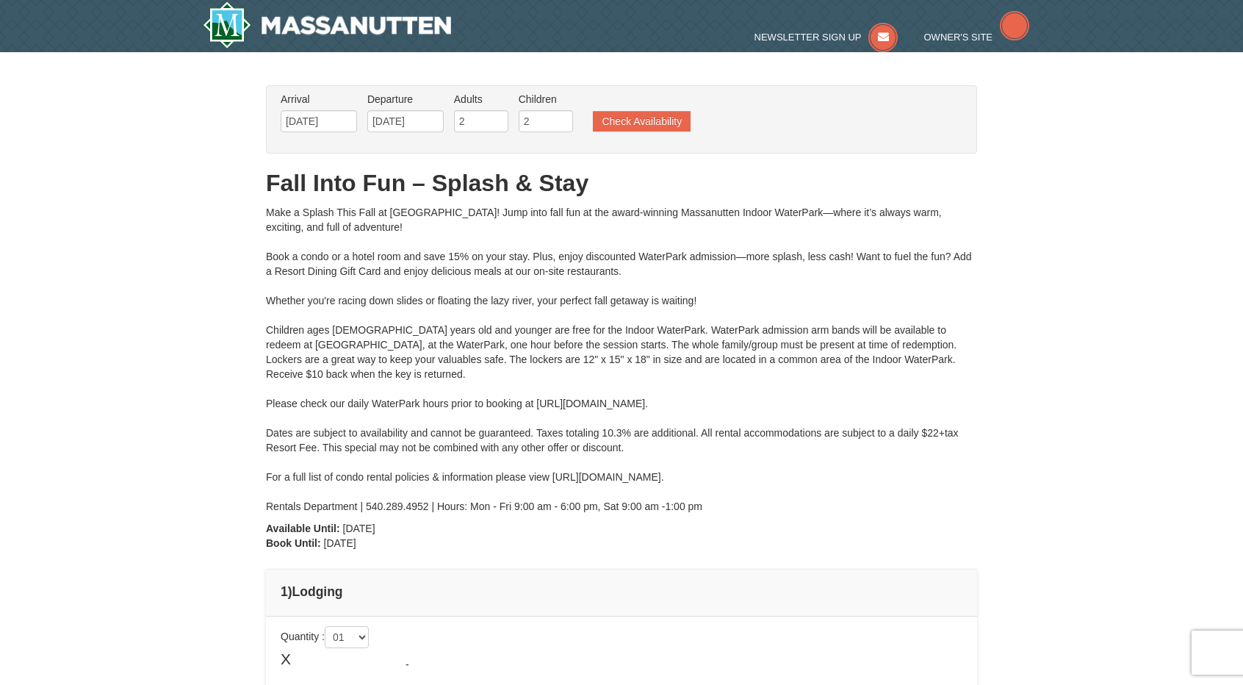
type input "[DATE]"
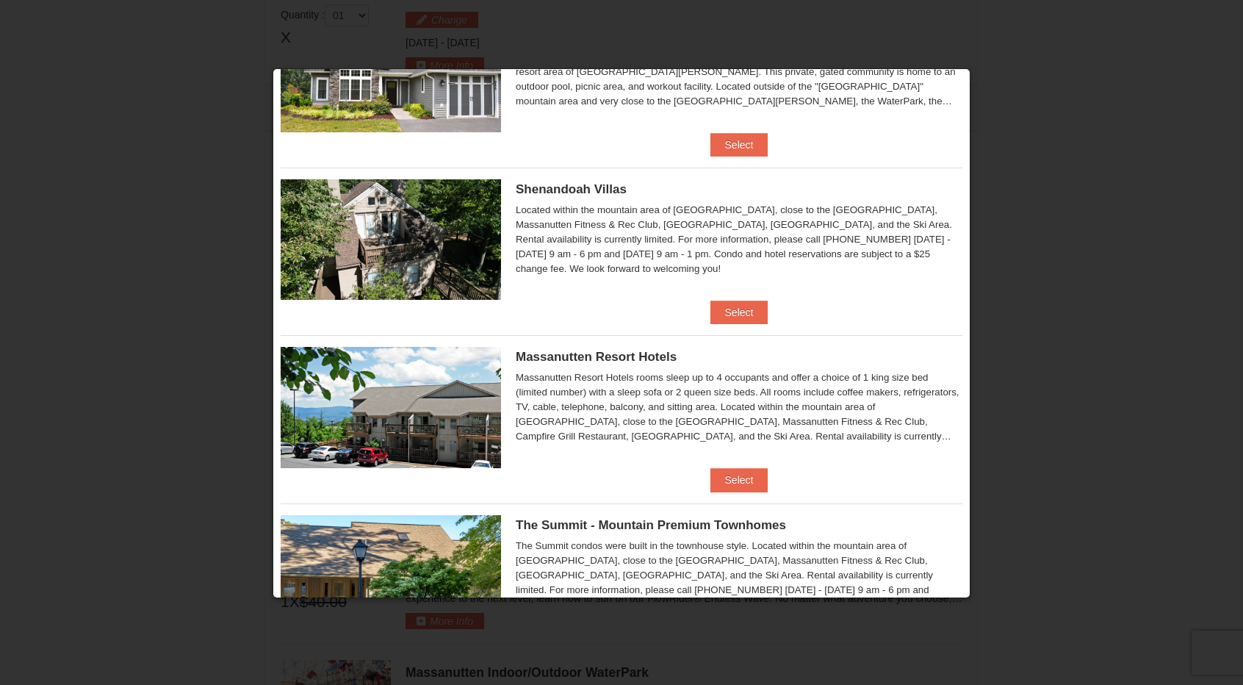
scroll to position [294, 0]
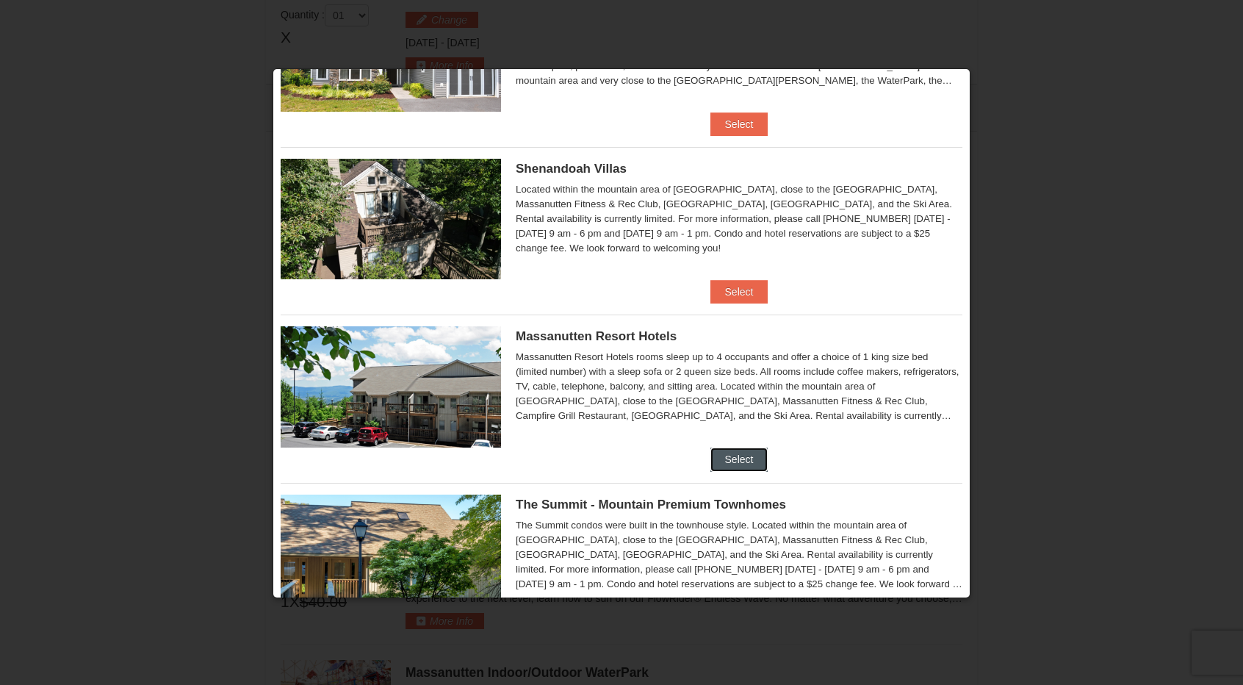
click at [736, 458] on button "Select" at bounding box center [739, 459] width 58 height 24
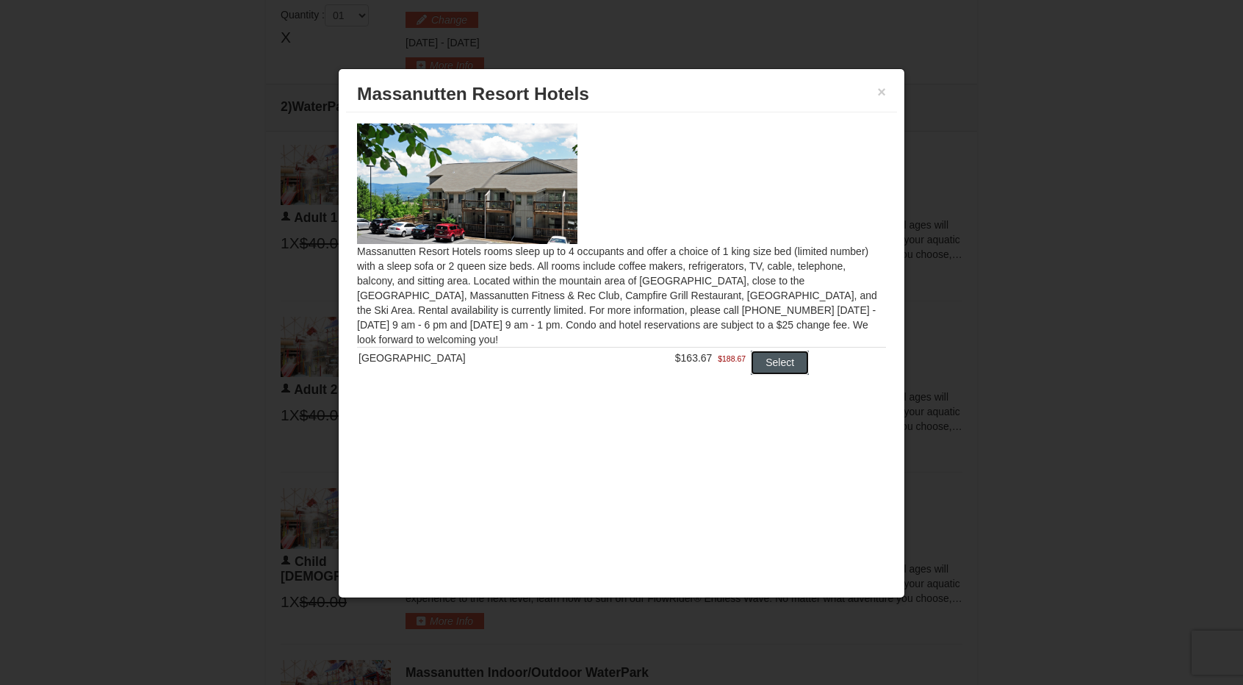
click at [764, 367] on button "Select" at bounding box center [780, 362] width 58 height 24
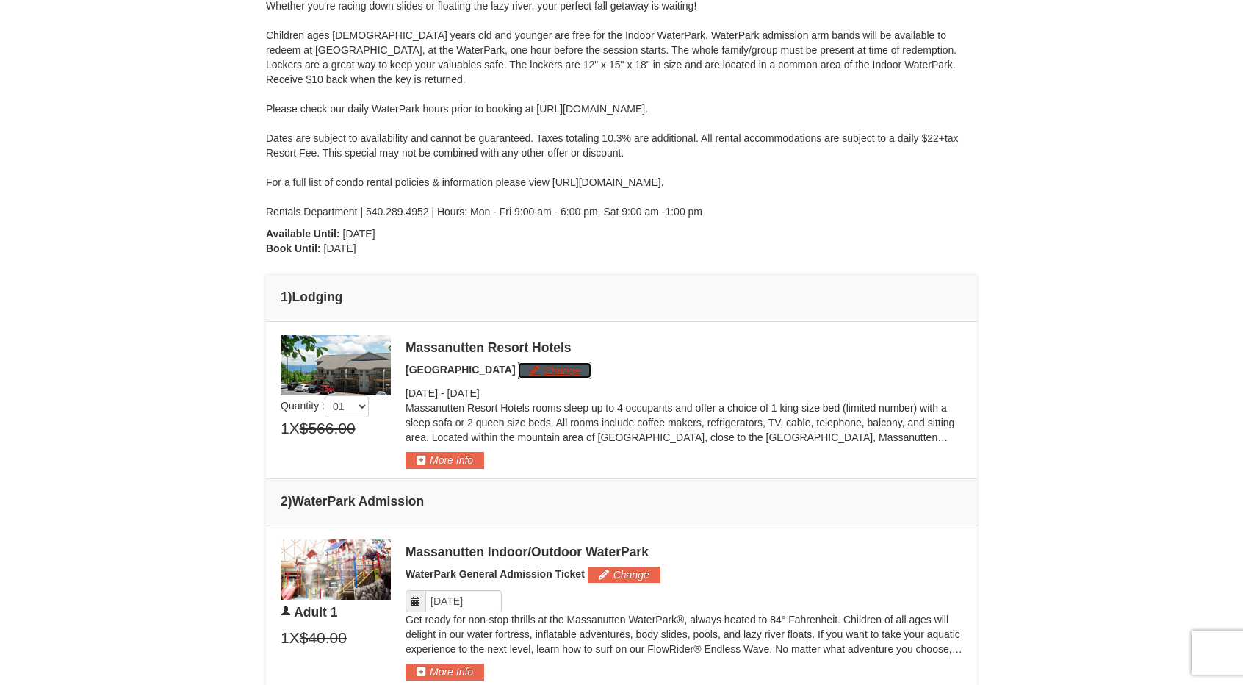
click at [542, 375] on button "Change" at bounding box center [554, 370] width 73 height 16
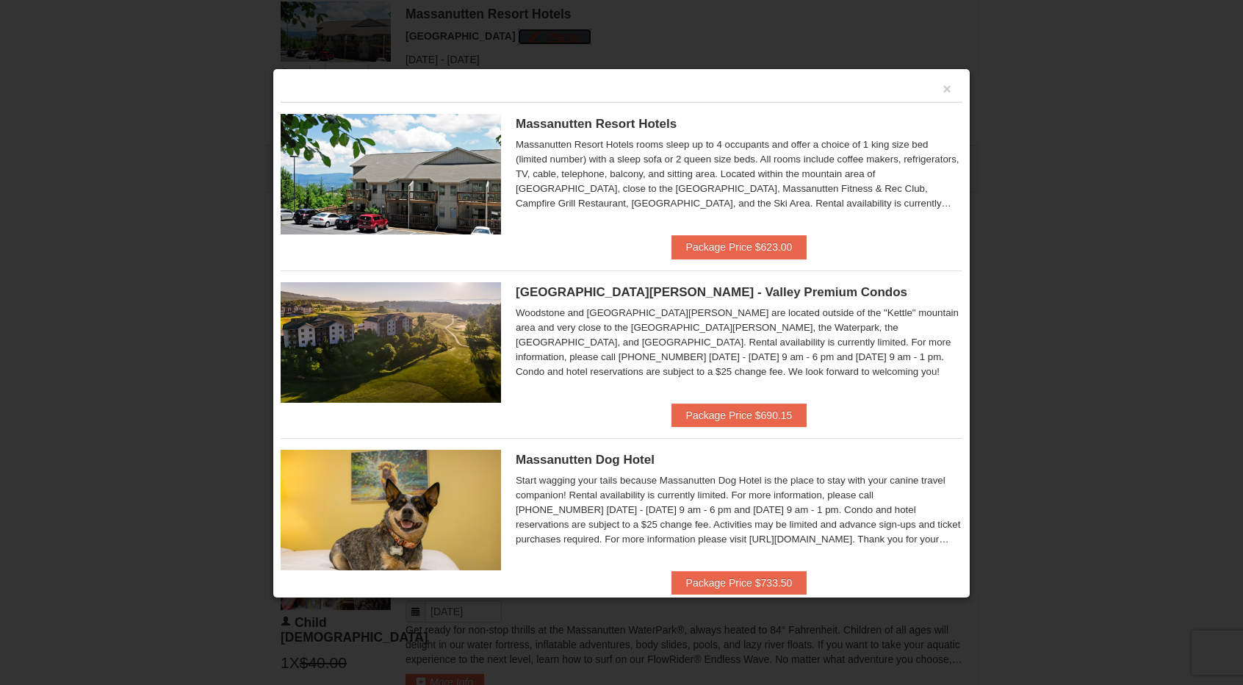
scroll to position [0, 0]
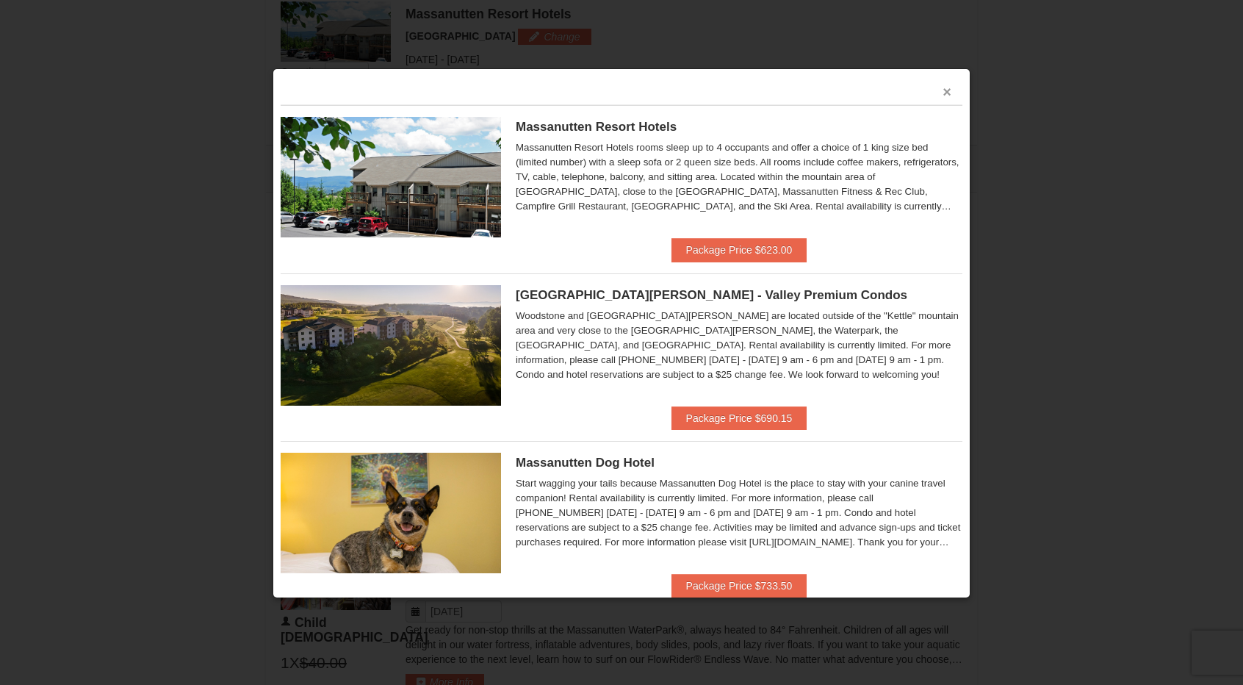
click at [942, 92] on button "×" at bounding box center [946, 91] width 9 height 15
